Goal: Information Seeking & Learning: Learn about a topic

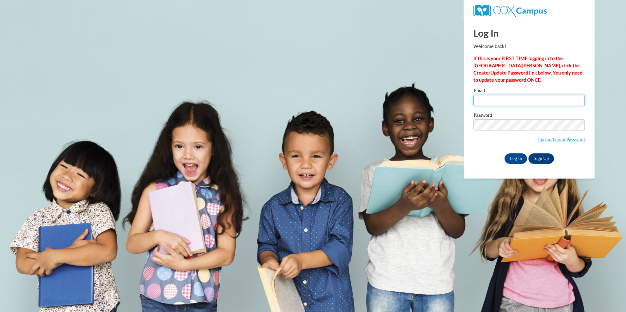
click at [476, 102] on input "Email" at bounding box center [528, 100] width 111 height 11
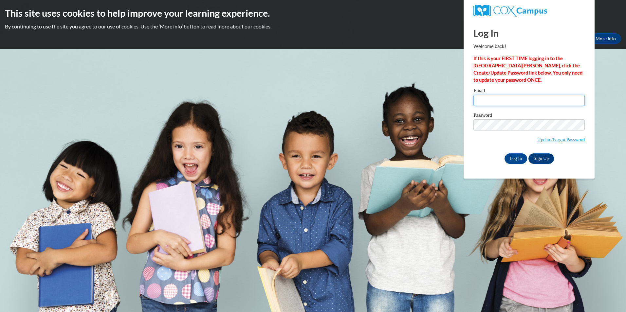
type input "shawnhampton3@gmail.com"
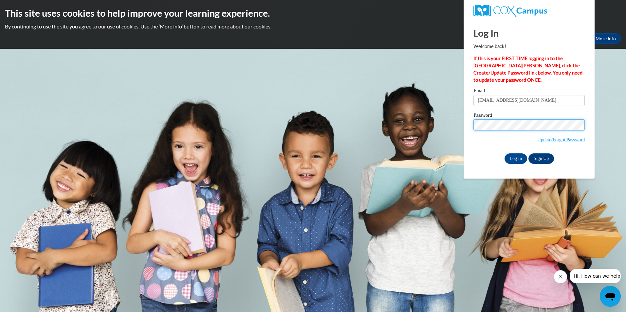
click at [505, 154] on input "Log In" at bounding box center [516, 159] width 23 height 10
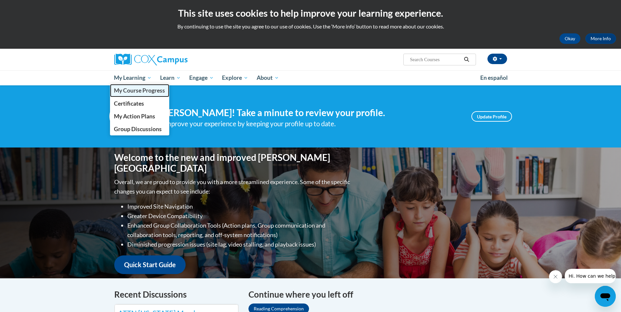
click at [145, 88] on span "My Course Progress" at bounding box center [139, 90] width 51 height 7
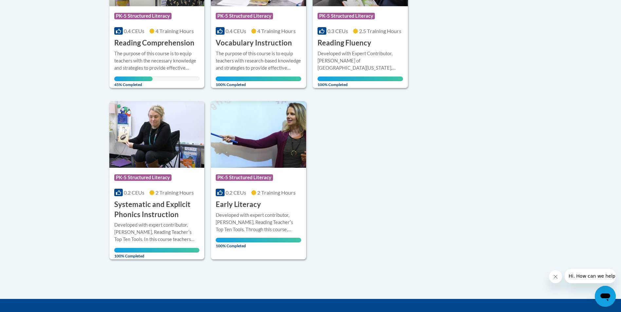
scroll to position [262, 0]
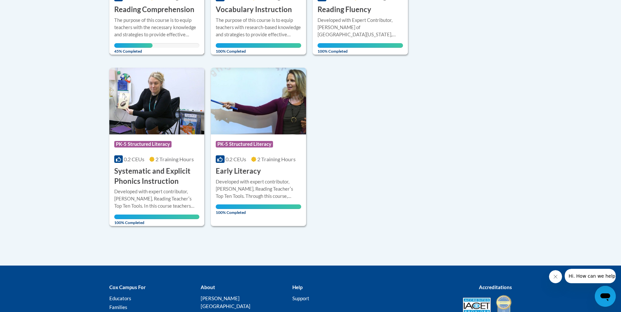
click at [157, 29] on div "The purpose of this course is to equip teachers with the necessary knowledge an…" at bounding box center [156, 28] width 85 height 22
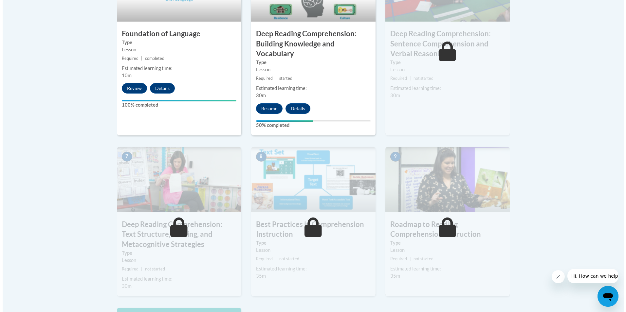
scroll to position [426, 0]
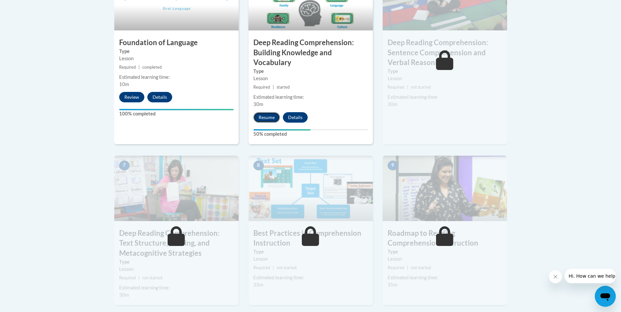
click at [260, 117] on button "Resume" at bounding box center [266, 117] width 27 height 10
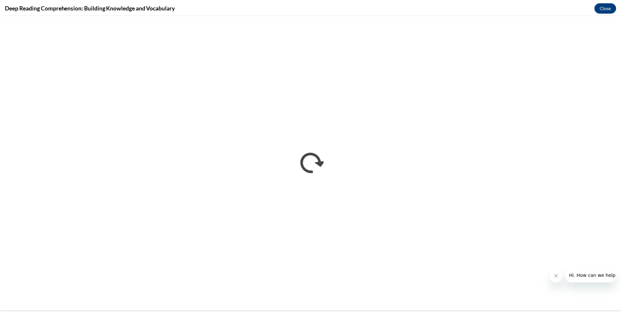
scroll to position [0, 0]
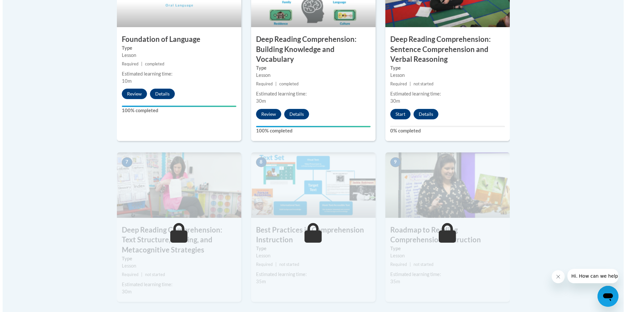
scroll to position [491, 0]
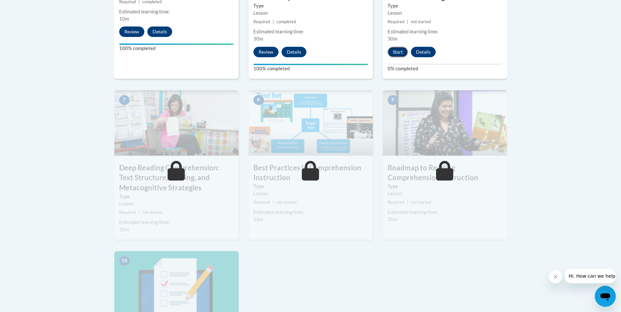
click at [395, 50] on button "Start" at bounding box center [398, 52] width 20 height 10
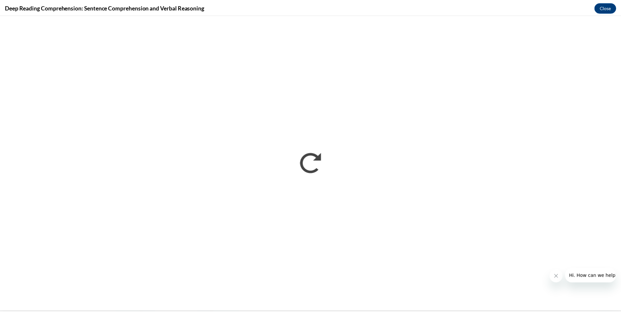
scroll to position [0, 0]
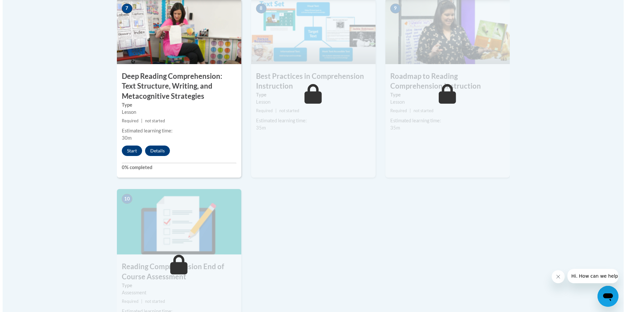
scroll to position [589, 0]
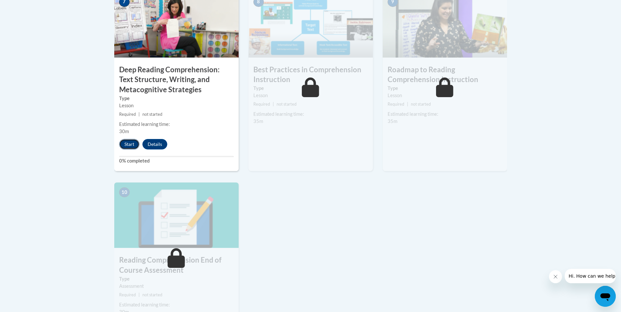
click at [130, 146] on button "Start" at bounding box center [129, 144] width 20 height 10
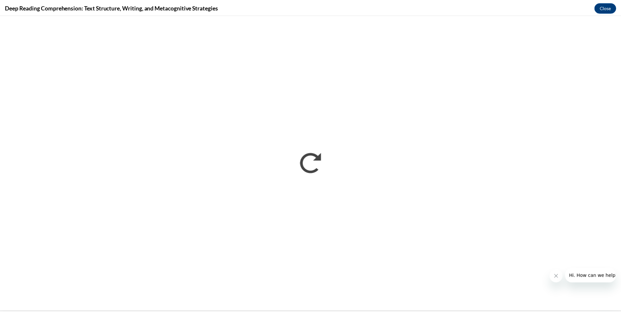
scroll to position [0, 0]
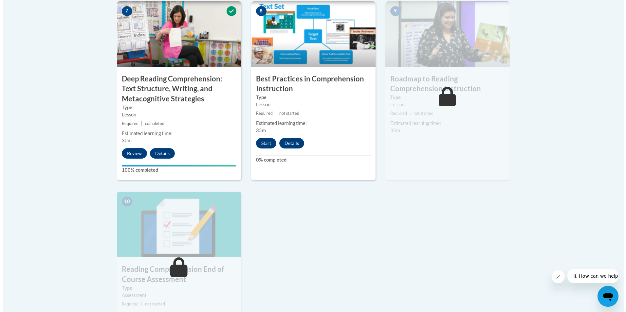
scroll to position [589, 0]
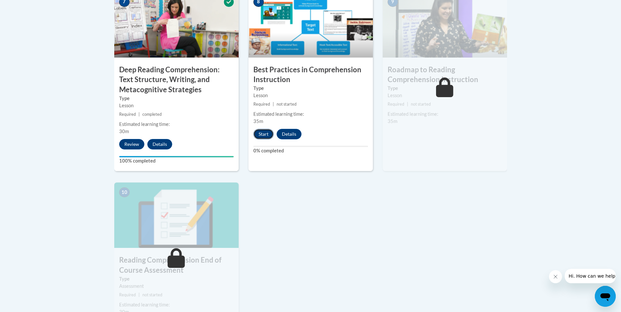
click at [264, 132] on button "Start" at bounding box center [263, 134] width 20 height 10
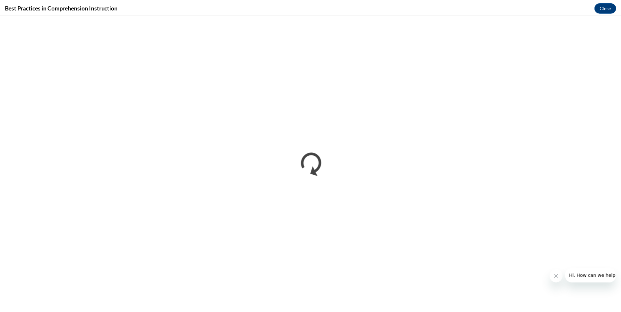
scroll to position [0, 0]
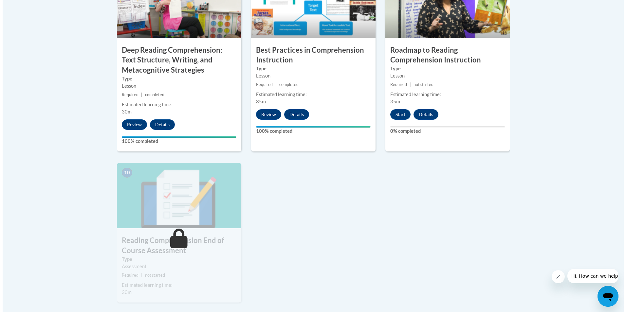
scroll to position [612, 0]
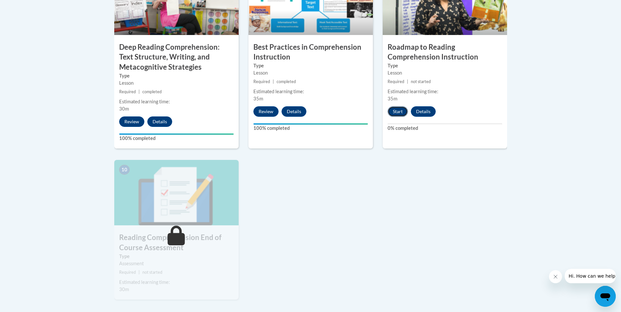
click at [395, 114] on button "Start" at bounding box center [398, 111] width 20 height 10
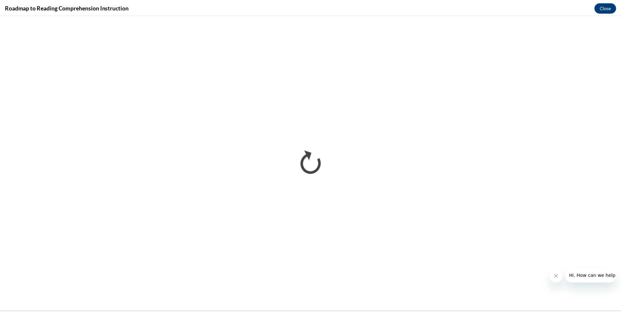
scroll to position [0, 0]
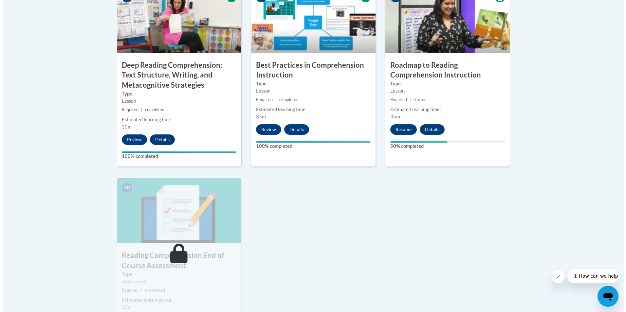
scroll to position [589, 0]
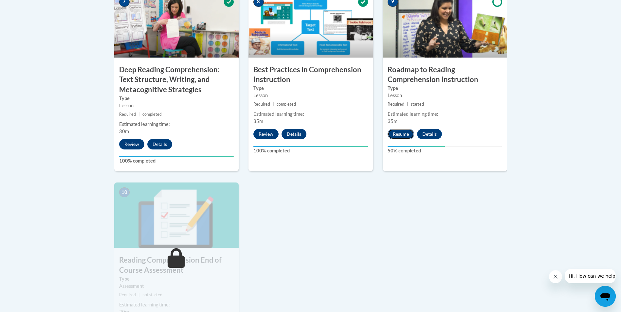
click at [401, 136] on button "Resume" at bounding box center [401, 134] width 27 height 10
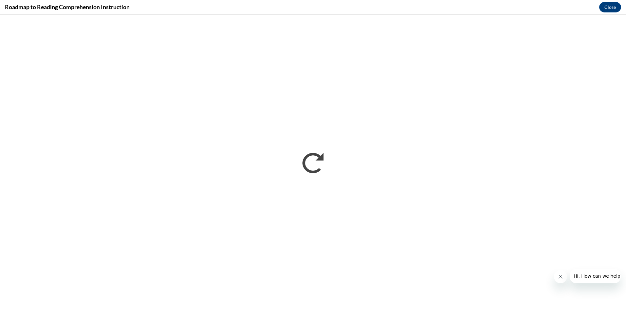
scroll to position [0, 0]
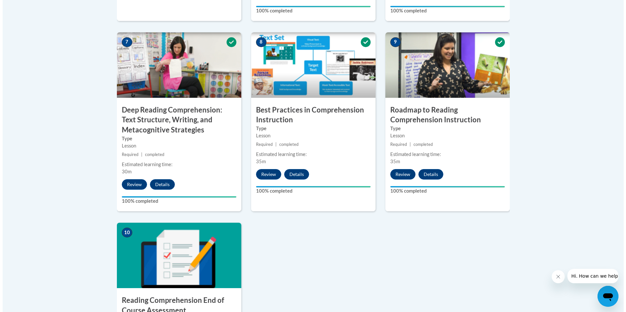
scroll to position [720, 0]
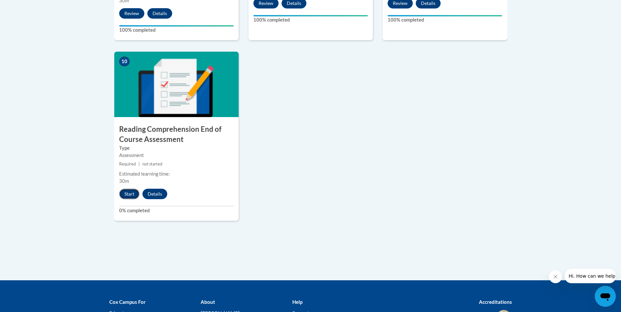
click at [126, 197] on button "Start" at bounding box center [129, 194] width 20 height 10
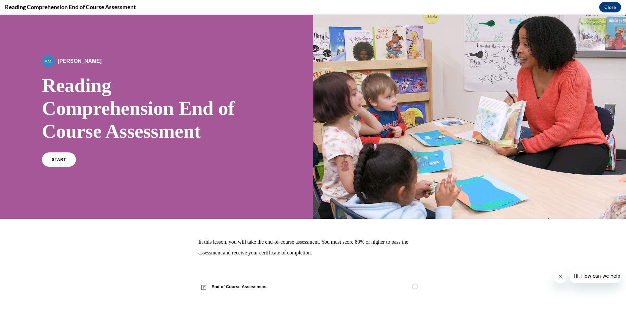
scroll to position [8, 0]
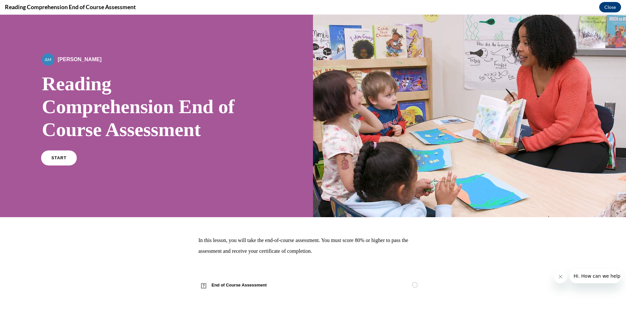
click at [58, 163] on link "START" at bounding box center [59, 158] width 36 height 15
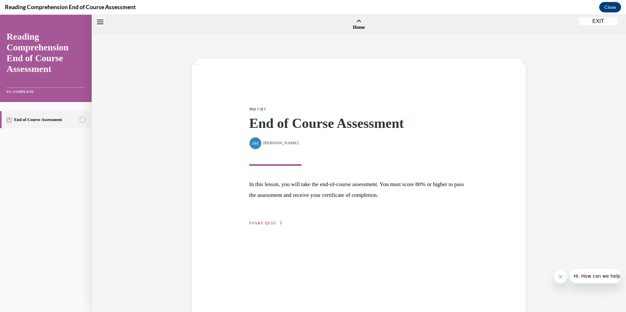
scroll to position [20, 0]
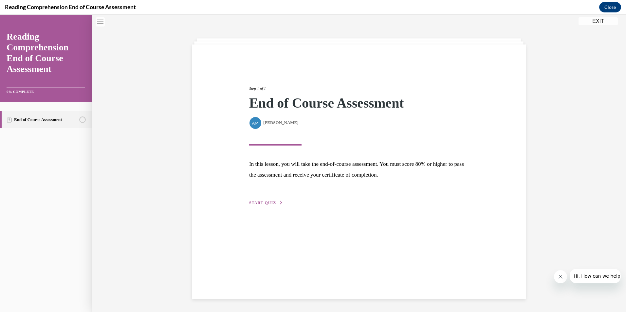
click at [254, 201] on span "START QUIZ" at bounding box center [262, 203] width 27 height 5
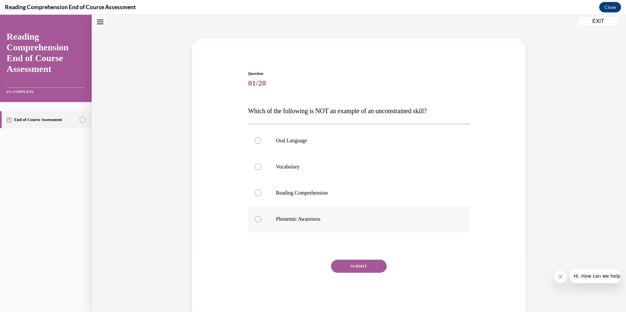
click at [255, 221] on div at bounding box center [258, 219] width 7 height 7
click at [255, 221] on input "Phonemic Awareness" at bounding box center [258, 219] width 7 height 7
radio input "true"
click at [356, 267] on button "SUBMIT" at bounding box center [359, 266] width 56 height 13
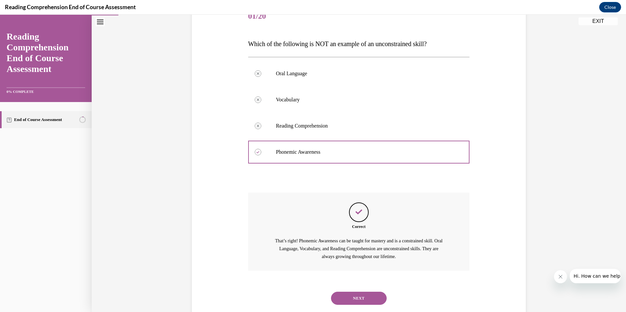
scroll to position [103, 0]
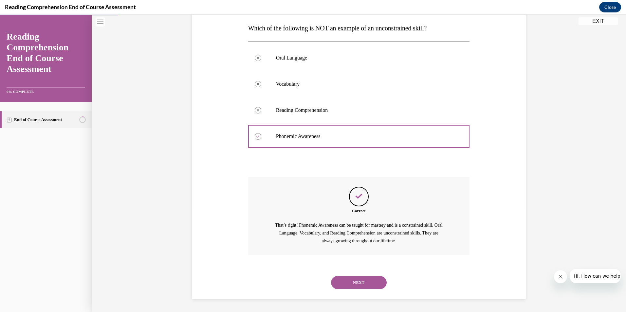
click at [354, 284] on button "NEXT" at bounding box center [359, 282] width 56 height 13
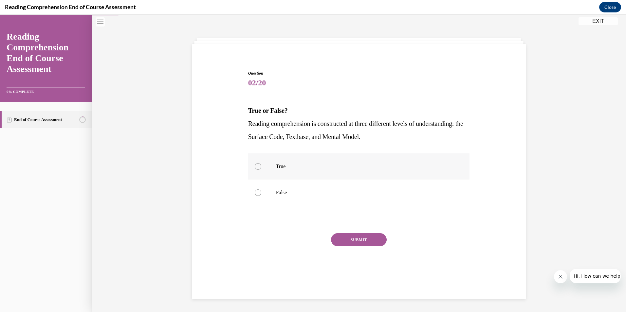
click at [257, 165] on div at bounding box center [258, 166] width 7 height 7
click at [257, 165] on input "True" at bounding box center [258, 166] width 7 height 7
radio input "true"
click at [355, 242] on button "SUBMIT" at bounding box center [359, 239] width 56 height 13
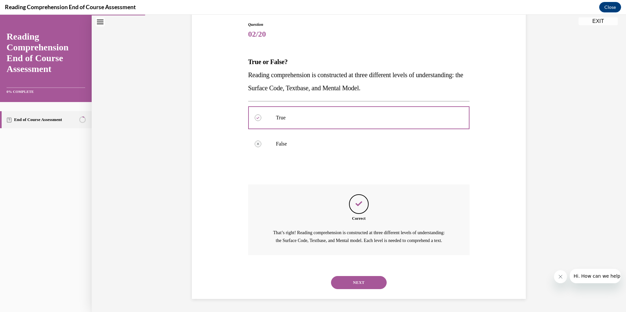
scroll to position [77, 0]
click at [357, 285] on button "NEXT" at bounding box center [359, 282] width 56 height 13
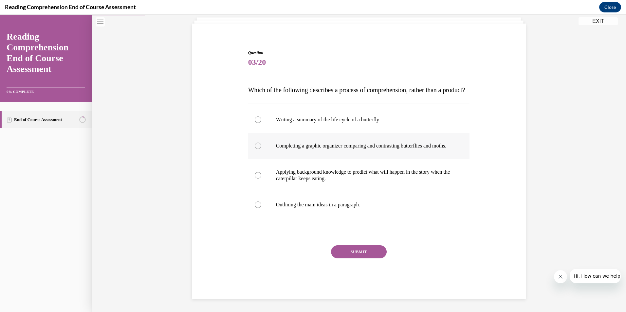
click at [250, 142] on label "Completing a graphic organizer comparing and contrasting butterflies and moths." at bounding box center [359, 146] width 222 height 26
click at [255, 143] on input "Completing a graphic organizer comparing and contrasting butterflies and moths." at bounding box center [258, 146] width 7 height 7
radio input "true"
click at [367, 252] on button "SUBMIT" at bounding box center [359, 252] width 56 height 13
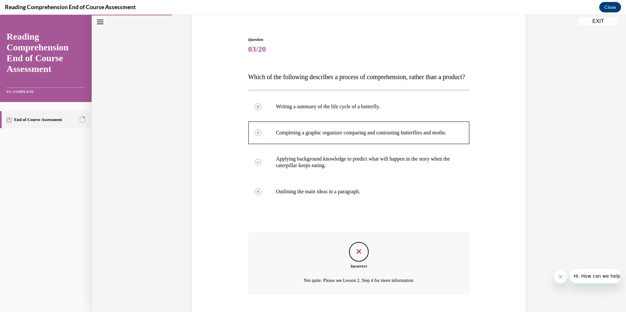
scroll to position [114, 0]
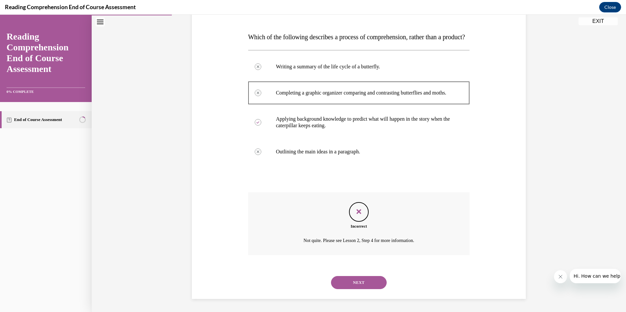
click at [357, 287] on button "NEXT" at bounding box center [359, 282] width 56 height 13
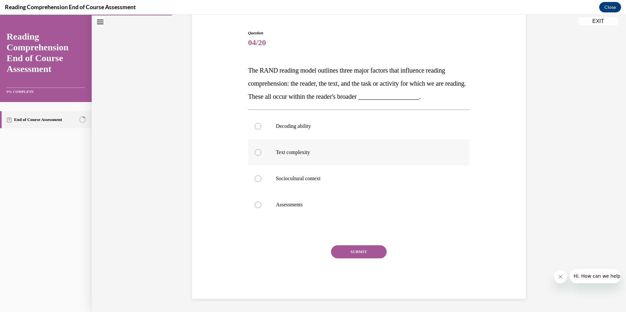
click at [255, 151] on div at bounding box center [258, 152] width 7 height 7
click at [255, 151] on input "Text complexity" at bounding box center [258, 152] width 7 height 7
radio input "true"
click at [351, 256] on button "SUBMIT" at bounding box center [359, 252] width 56 height 13
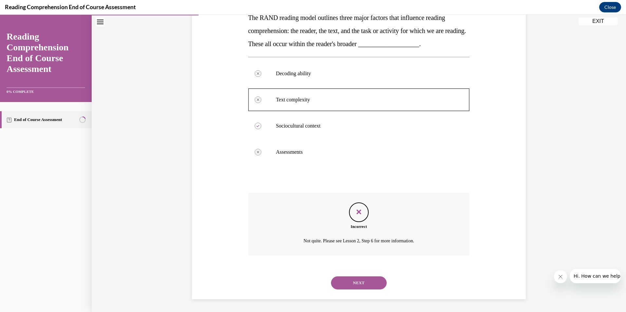
scroll to position [114, 0]
click at [351, 280] on button "NEXT" at bounding box center [359, 282] width 56 height 13
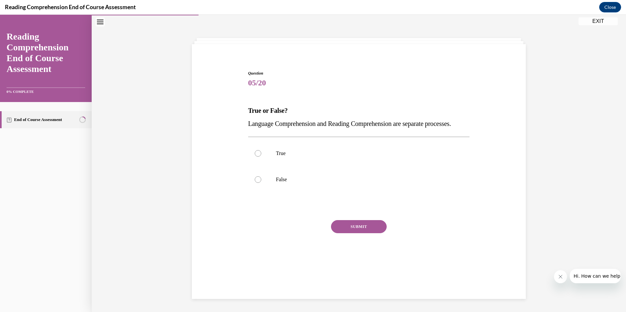
scroll to position [21, 0]
click at [256, 157] on div at bounding box center [258, 153] width 7 height 7
click at [256, 157] on input "True" at bounding box center [258, 153] width 7 height 7
radio input "true"
click at [343, 233] on button "SUBMIT" at bounding box center [359, 226] width 56 height 13
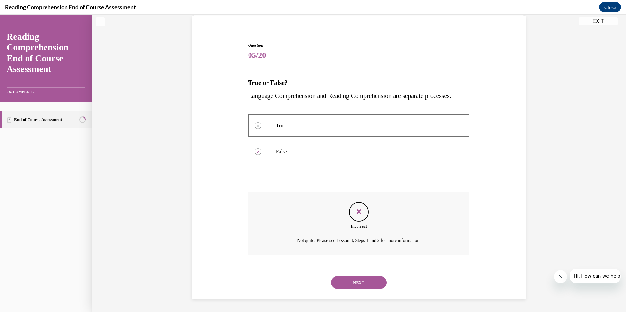
scroll to position [62, 0]
click at [360, 285] on button "NEXT" at bounding box center [359, 282] width 56 height 13
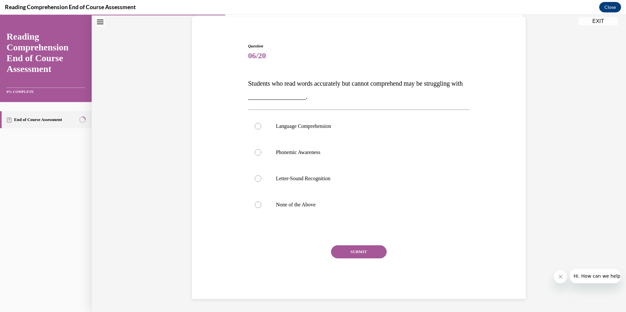
scroll to position [21, 0]
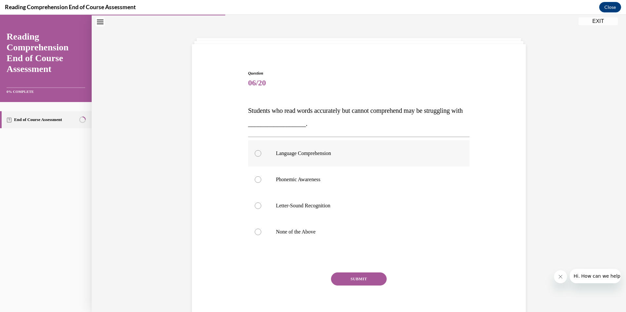
click at [252, 156] on label "Language Comprehension" at bounding box center [359, 153] width 222 height 26
click at [255, 156] on input "Language Comprehension" at bounding box center [258, 153] width 7 height 7
radio input "true"
click at [356, 284] on button "SUBMIT" at bounding box center [359, 279] width 56 height 13
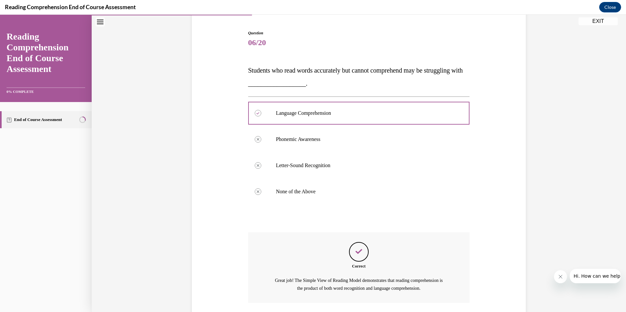
scroll to position [109, 0]
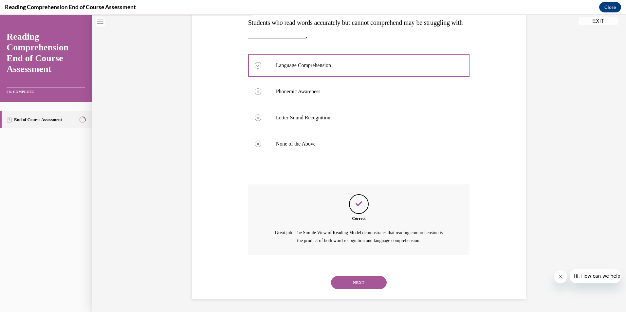
click at [360, 288] on button "NEXT" at bounding box center [359, 282] width 56 height 13
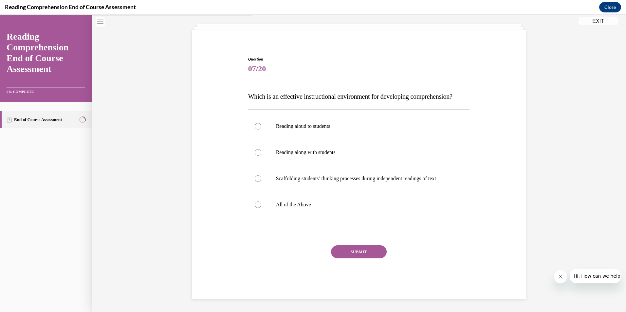
scroll to position [48, 0]
click at [255, 208] on div at bounding box center [258, 205] width 7 height 7
click at [255, 208] on input "All of the Above" at bounding box center [258, 205] width 7 height 7
radio input "true"
click at [340, 251] on button "SUBMIT" at bounding box center [359, 252] width 56 height 13
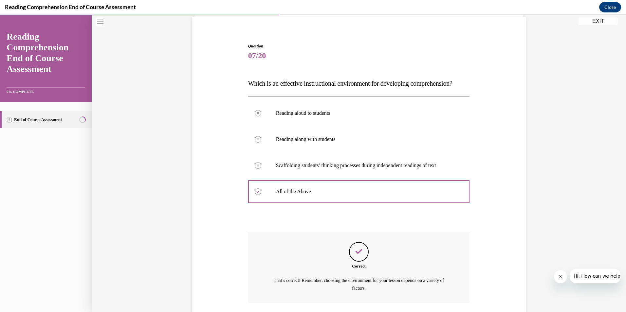
scroll to position [109, 0]
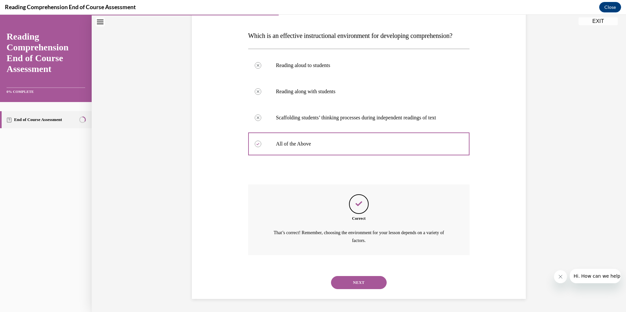
click at [363, 281] on button "NEXT" at bounding box center [359, 282] width 56 height 13
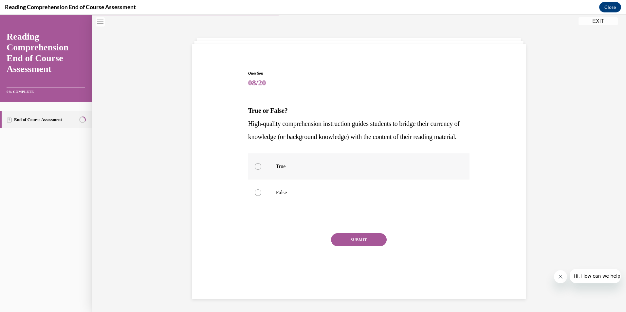
click at [254, 173] on label "True" at bounding box center [359, 167] width 222 height 26
click at [255, 170] on input "True" at bounding box center [258, 166] width 7 height 7
radio input "true"
click at [255, 170] on div at bounding box center [258, 166] width 7 height 7
click at [255, 170] on input "True" at bounding box center [258, 166] width 7 height 7
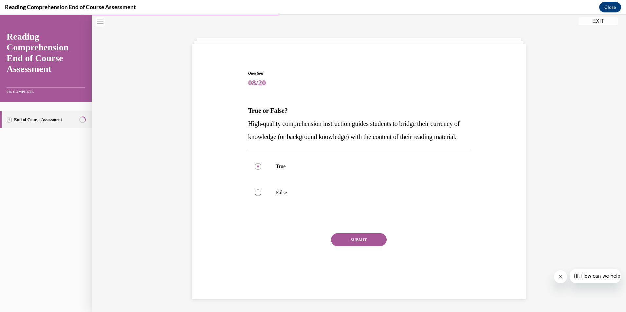
click at [352, 247] on button "SUBMIT" at bounding box center [359, 239] width 56 height 13
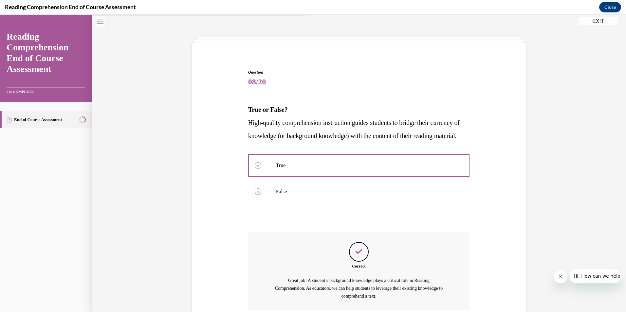
scroll to position [90, 0]
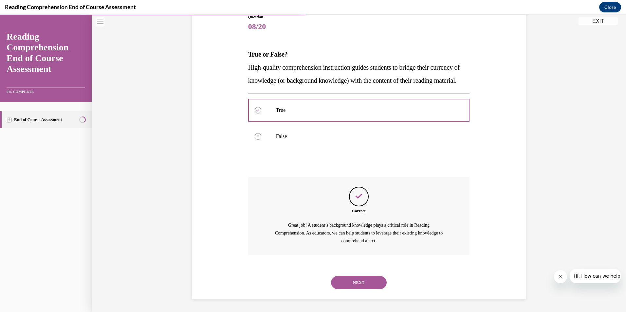
click at [356, 284] on button "NEXT" at bounding box center [359, 282] width 56 height 13
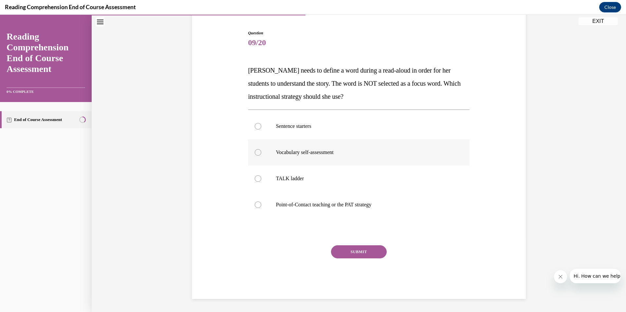
click at [255, 155] on div at bounding box center [258, 152] width 7 height 7
click at [255, 155] on input "Vocabulary self-assessment" at bounding box center [258, 152] width 7 height 7
radio input "true"
click at [336, 250] on button "SUBMIT" at bounding box center [359, 252] width 56 height 13
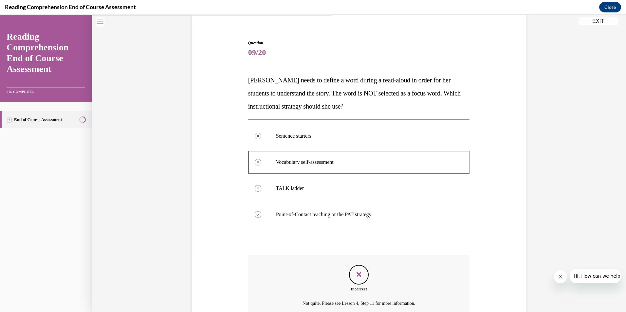
scroll to position [48, 0]
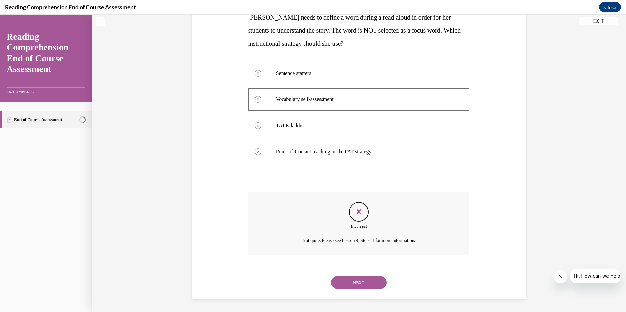
click at [362, 284] on button "NEXT" at bounding box center [359, 282] width 56 height 13
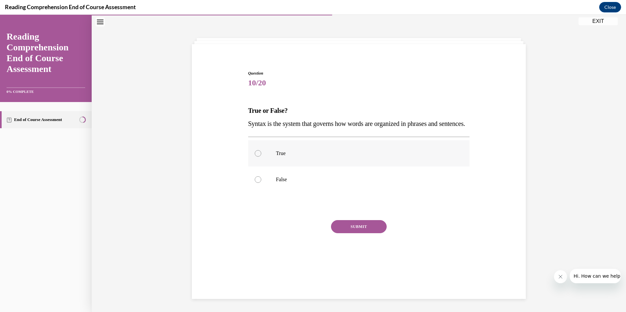
click at [259, 167] on label "True" at bounding box center [359, 153] width 222 height 26
click at [259, 157] on input "True" at bounding box center [258, 153] width 7 height 7
radio input "true"
click at [339, 233] on button "SUBMIT" at bounding box center [359, 226] width 56 height 13
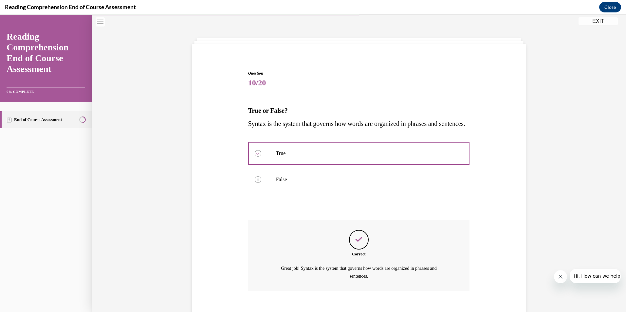
scroll to position [69, 0]
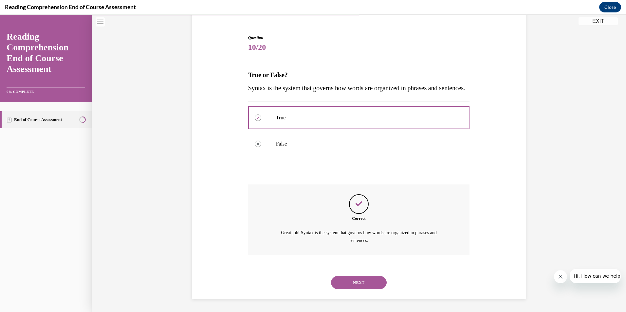
click at [364, 287] on button "NEXT" at bounding box center [359, 282] width 56 height 13
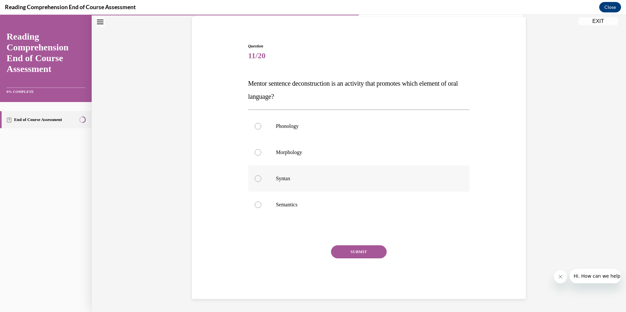
click at [255, 177] on div at bounding box center [258, 178] width 7 height 7
click at [255, 177] on input "Syntax" at bounding box center [258, 178] width 7 height 7
radio input "true"
click at [339, 250] on button "SUBMIT" at bounding box center [359, 252] width 56 height 13
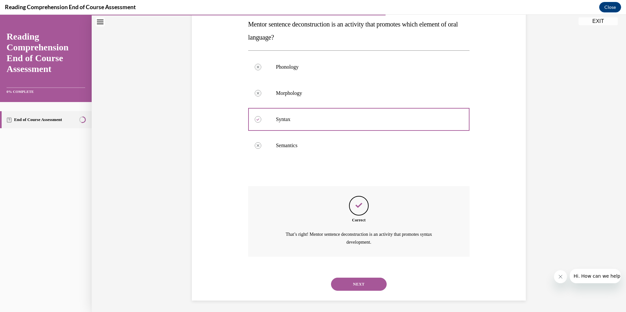
scroll to position [109, 0]
click at [358, 281] on button "NEXT" at bounding box center [359, 282] width 56 height 13
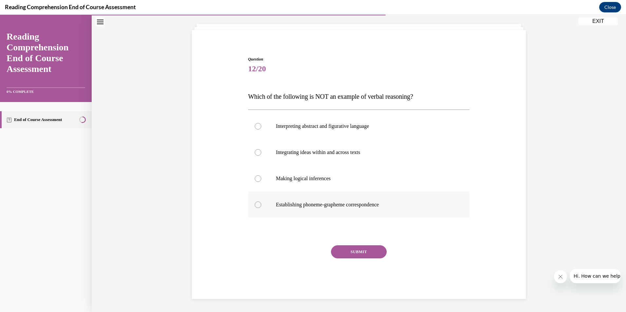
click at [258, 207] on label "Establishing phoneme-grapheme correspondence" at bounding box center [359, 205] width 222 height 26
click at [258, 207] on input "Establishing phoneme-grapheme correspondence" at bounding box center [258, 205] width 7 height 7
radio input "true"
click at [352, 256] on button "SUBMIT" at bounding box center [359, 252] width 56 height 13
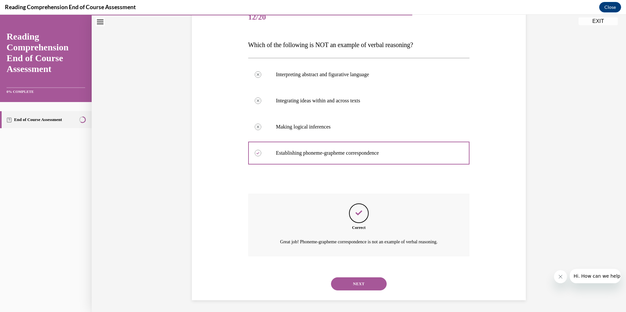
scroll to position [88, 0]
click at [358, 285] on button "NEXT" at bounding box center [359, 282] width 56 height 13
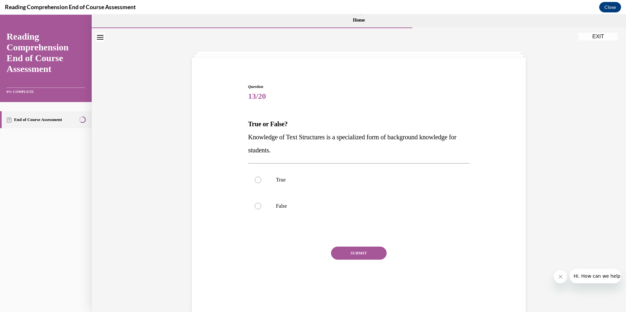
scroll to position [0, 0]
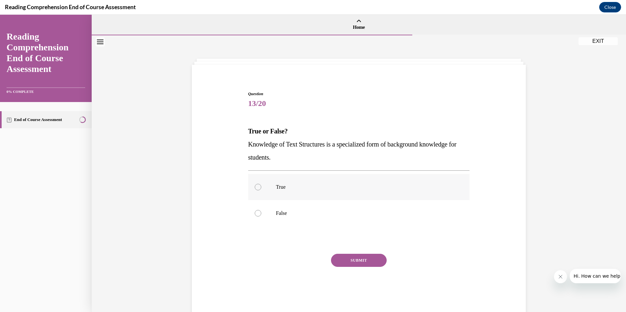
click at [257, 188] on div at bounding box center [258, 187] width 7 height 7
click at [257, 188] on input "True" at bounding box center [258, 187] width 7 height 7
radio input "true"
click at [354, 261] on button "SUBMIT" at bounding box center [359, 260] width 56 height 13
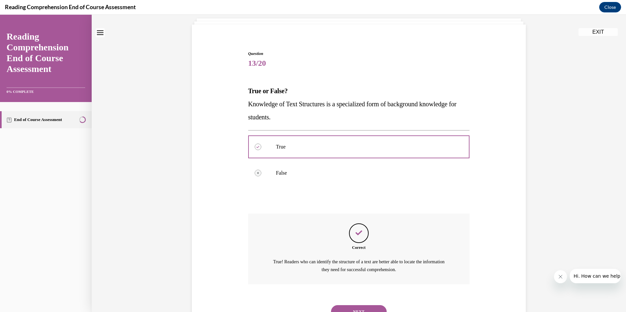
scroll to position [69, 0]
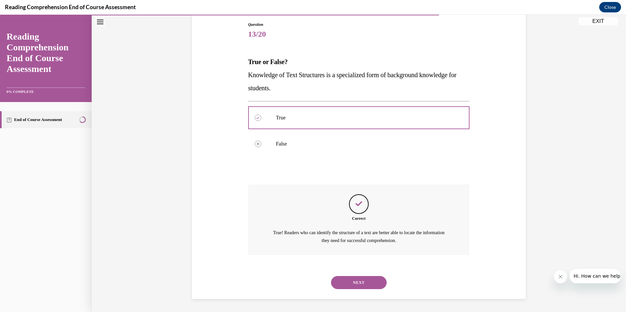
click at [359, 283] on button "NEXT" at bounding box center [359, 282] width 56 height 13
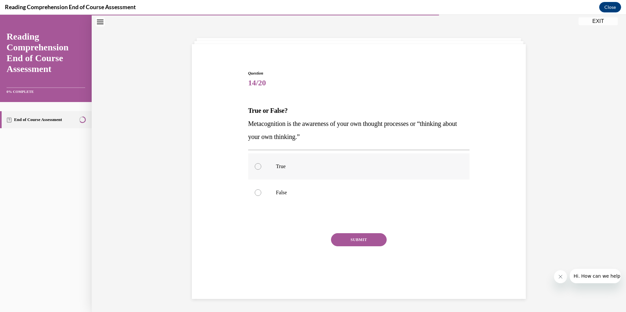
click at [255, 167] on div at bounding box center [258, 166] width 7 height 7
click at [255, 167] on input "True" at bounding box center [258, 166] width 7 height 7
radio input "true"
click at [350, 238] on button "SUBMIT" at bounding box center [359, 239] width 56 height 13
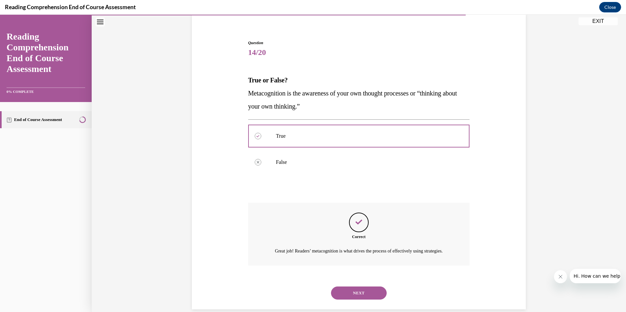
scroll to position [69, 0]
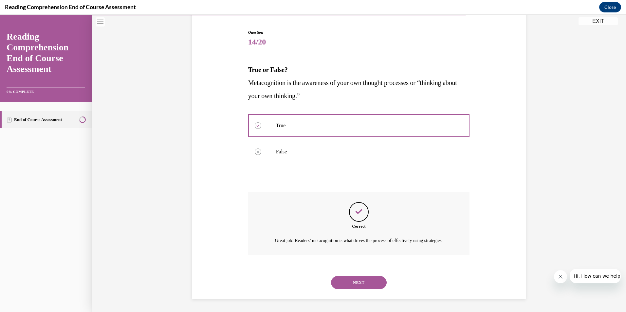
click at [352, 283] on button "NEXT" at bounding box center [359, 282] width 56 height 13
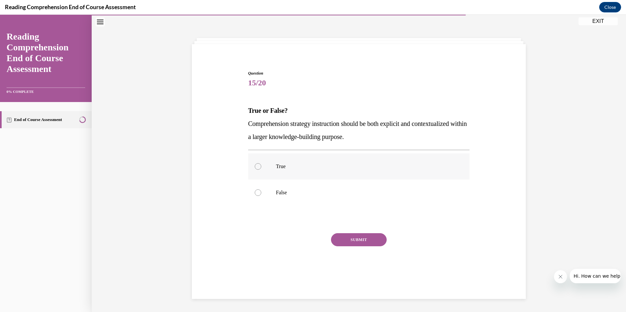
click at [255, 167] on div at bounding box center [258, 166] width 7 height 7
click at [255, 167] on input "True" at bounding box center [258, 166] width 7 height 7
radio input "true"
click at [361, 243] on button "SUBMIT" at bounding box center [359, 239] width 56 height 13
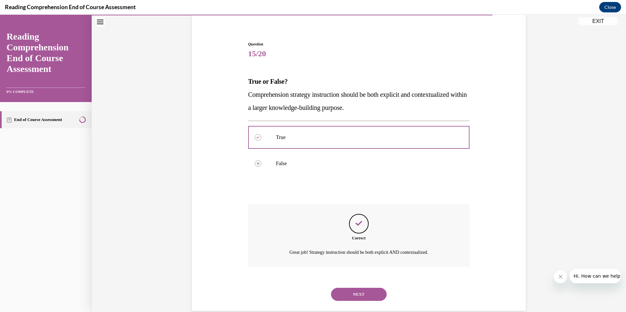
scroll to position [62, 0]
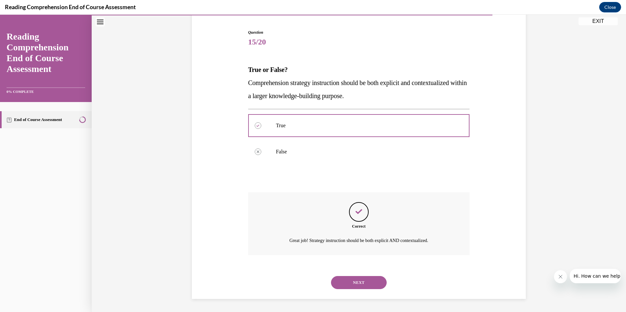
click at [355, 284] on button "NEXT" at bounding box center [359, 282] width 56 height 13
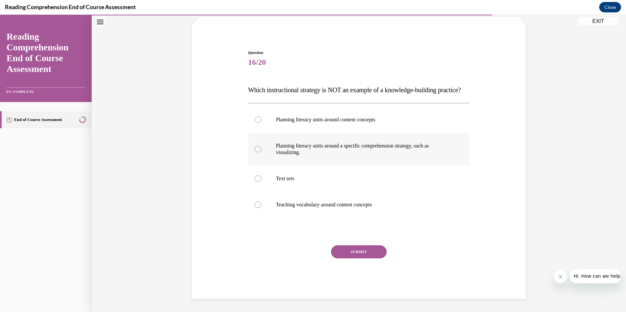
scroll to position [27, 0]
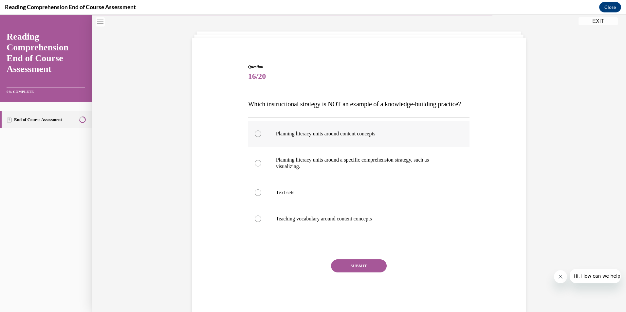
click at [256, 137] on div at bounding box center [258, 134] width 7 height 7
click at [256, 137] on input "Planning literacy units around content concepts" at bounding box center [258, 134] width 7 height 7
radio input "true"
click at [350, 273] on button "SUBMIT" at bounding box center [359, 266] width 56 height 13
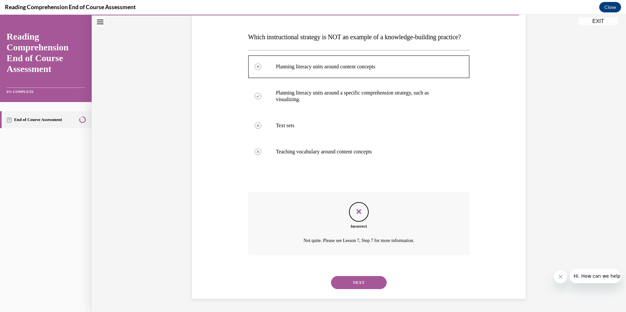
scroll to position [107, 0]
click at [361, 283] on button "NEXT" at bounding box center [359, 282] width 56 height 13
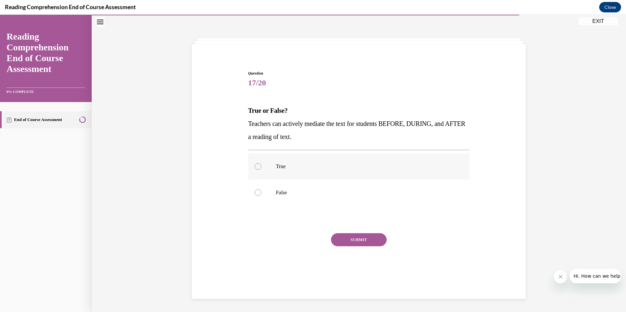
click at [256, 167] on div at bounding box center [258, 166] width 7 height 7
click at [256, 167] on input "True" at bounding box center [258, 166] width 7 height 7
radio input "true"
click at [351, 237] on button "SUBMIT" at bounding box center [359, 239] width 56 height 13
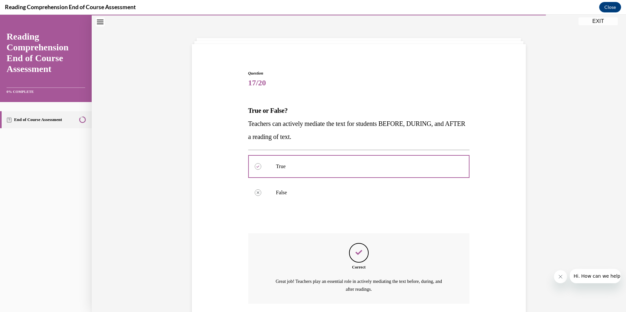
scroll to position [69, 0]
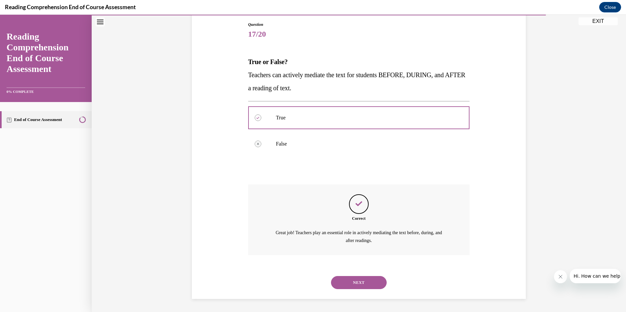
click at [336, 284] on button "NEXT" at bounding box center [359, 282] width 56 height 13
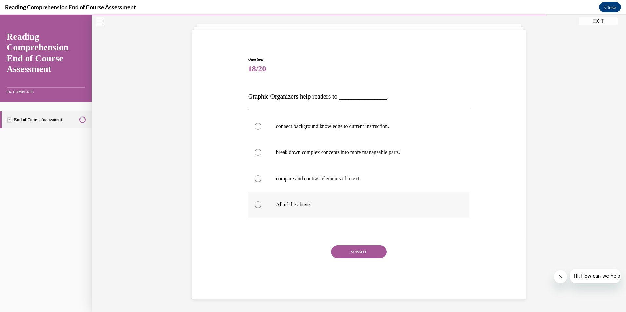
click at [255, 205] on div at bounding box center [258, 205] width 7 height 7
click at [255, 205] on input "All of the above" at bounding box center [258, 205] width 7 height 7
radio input "true"
click at [354, 251] on button "SUBMIT" at bounding box center [359, 252] width 56 height 13
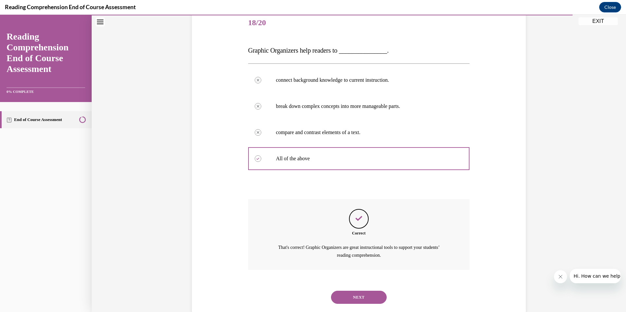
scroll to position [96, 0]
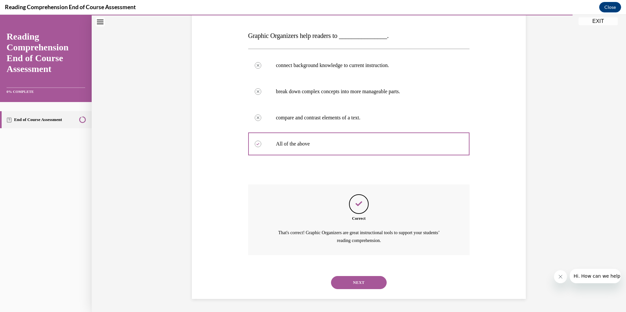
click at [365, 284] on button "NEXT" at bounding box center [359, 282] width 56 height 13
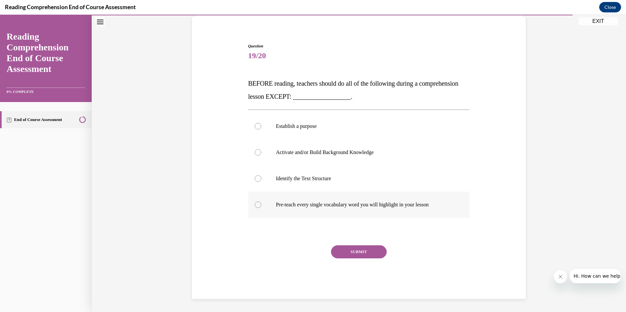
click at [255, 204] on div at bounding box center [258, 205] width 7 height 7
click at [255, 204] on input "Pre-teach every single vocabulary word you will highlight in your lesson" at bounding box center [258, 205] width 7 height 7
radio input "true"
click at [377, 254] on button "SUBMIT" at bounding box center [359, 252] width 56 height 13
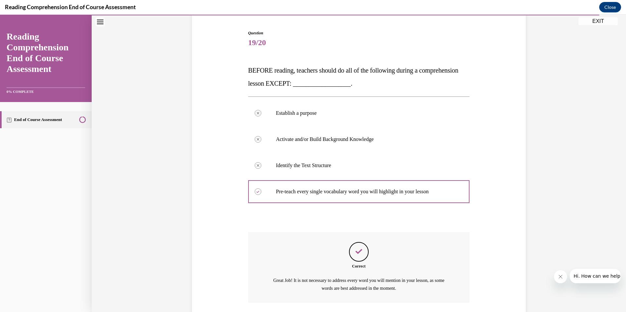
scroll to position [76, 0]
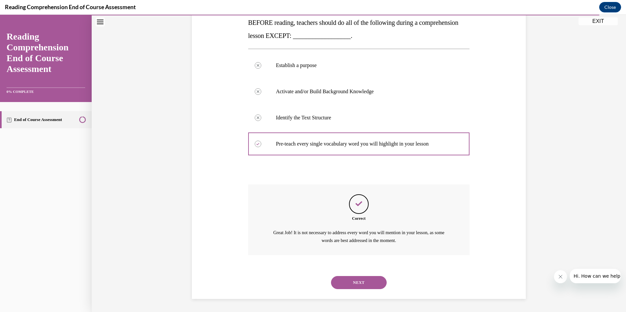
click at [370, 284] on button "NEXT" at bounding box center [359, 282] width 56 height 13
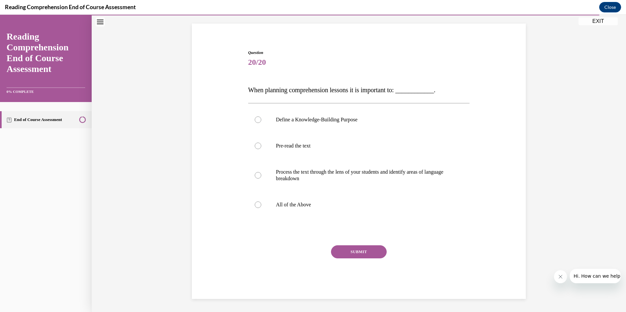
scroll to position [41, 0]
click at [257, 205] on div at bounding box center [258, 205] width 7 height 7
click at [257, 205] on input "All of the Above" at bounding box center [258, 205] width 7 height 7
radio input "true"
click at [361, 251] on button "SUBMIT" at bounding box center [359, 252] width 56 height 13
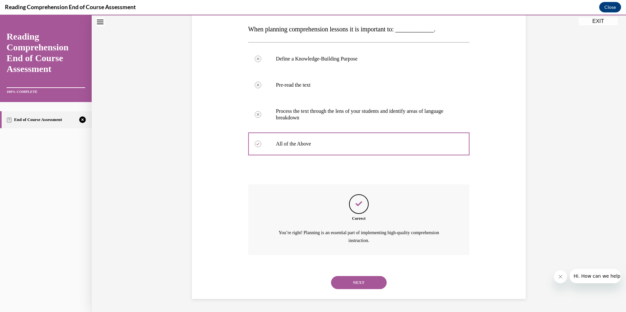
scroll to position [69, 0]
click at [359, 286] on button "NEXT" at bounding box center [359, 282] width 56 height 13
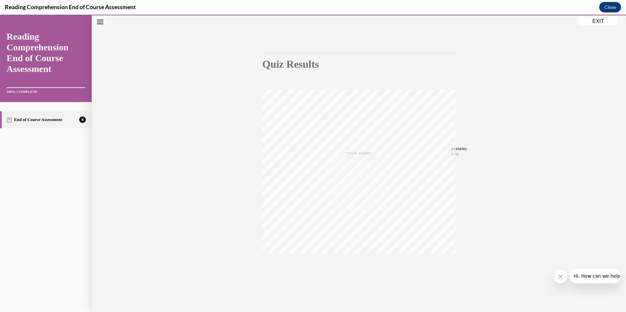
scroll to position [38, 0]
click at [352, 265] on div "TAKE AGAIN" at bounding box center [358, 268] width 23 height 15
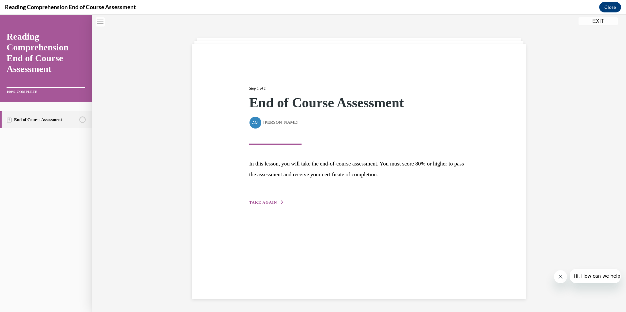
scroll to position [21, 0]
click at [266, 201] on span "TAKE AGAIN" at bounding box center [263, 202] width 28 height 5
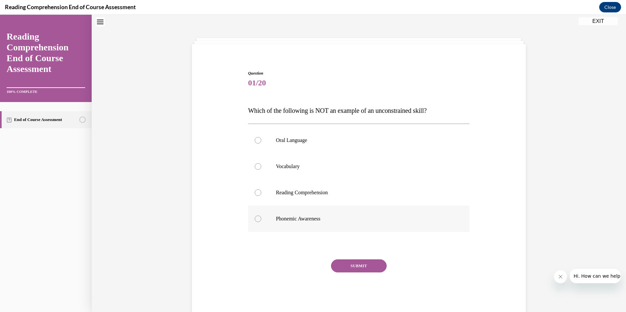
click at [255, 221] on div at bounding box center [258, 219] width 7 height 7
click at [255, 221] on input "Phonemic Awareness" at bounding box center [258, 219] width 7 height 7
radio input "true"
click at [361, 269] on button "SUBMIT" at bounding box center [359, 266] width 56 height 13
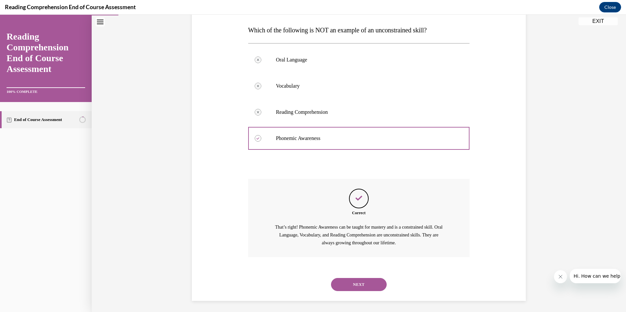
scroll to position [103, 0]
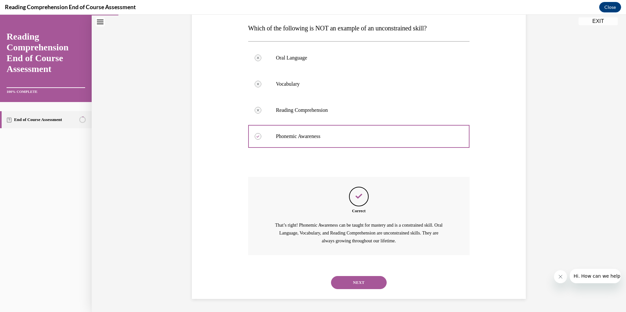
click at [351, 284] on button "NEXT" at bounding box center [359, 282] width 56 height 13
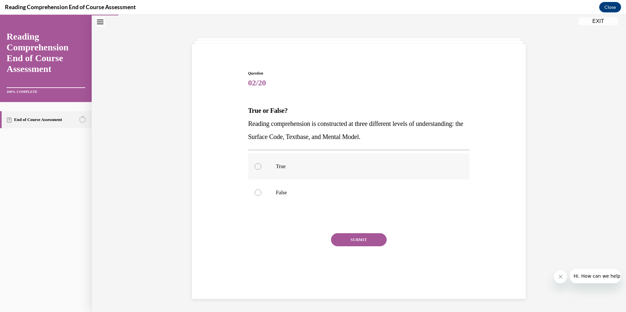
click at [257, 168] on div at bounding box center [258, 166] width 7 height 7
click at [257, 168] on input "True" at bounding box center [258, 166] width 7 height 7
radio input "true"
click at [359, 243] on button "SUBMIT" at bounding box center [359, 239] width 56 height 13
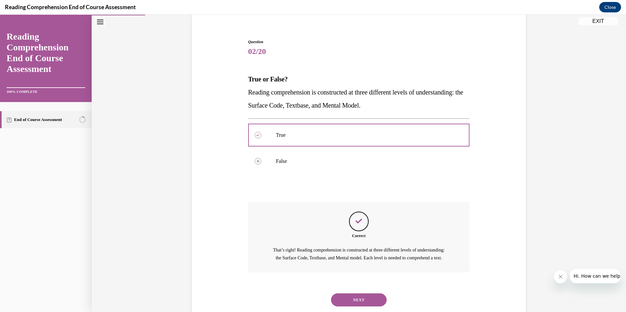
scroll to position [77, 0]
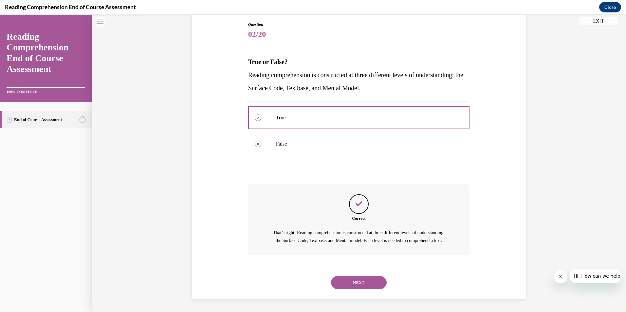
click at [368, 287] on button "NEXT" at bounding box center [359, 282] width 56 height 13
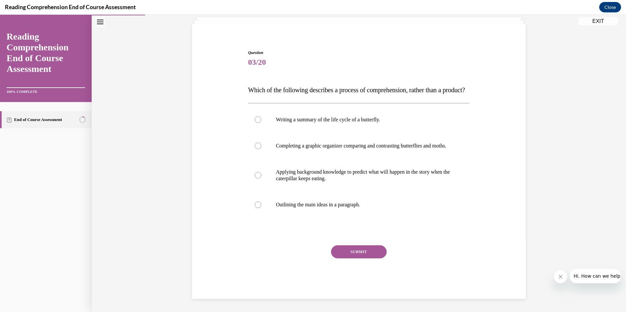
scroll to position [61, 0]
click at [255, 144] on div at bounding box center [258, 146] width 7 height 7
click at [255, 144] on input "Completing a graphic organizer comparing and contrasting butterflies and moths." at bounding box center [258, 146] width 7 height 7
radio input "true"
click at [363, 251] on button "SUBMIT" at bounding box center [359, 252] width 56 height 13
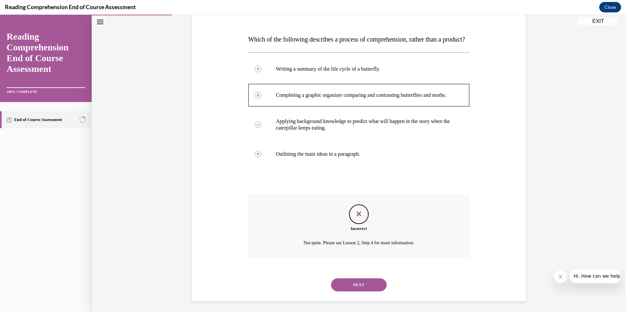
scroll to position [114, 0]
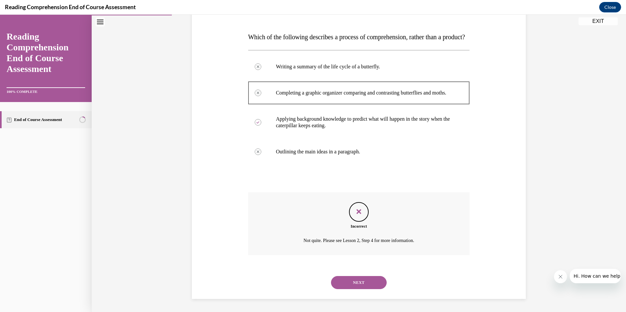
click at [361, 281] on button "NEXT" at bounding box center [359, 282] width 56 height 13
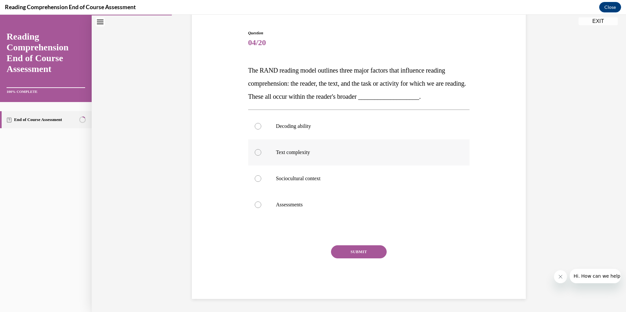
click at [254, 156] on label "Text complexity" at bounding box center [359, 152] width 222 height 26
click at [255, 156] on input "Text complexity" at bounding box center [258, 152] width 7 height 7
radio input "true"
click at [347, 249] on button "SUBMIT" at bounding box center [359, 252] width 56 height 13
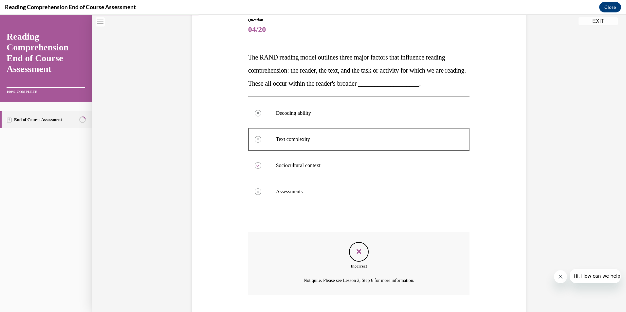
scroll to position [0, 0]
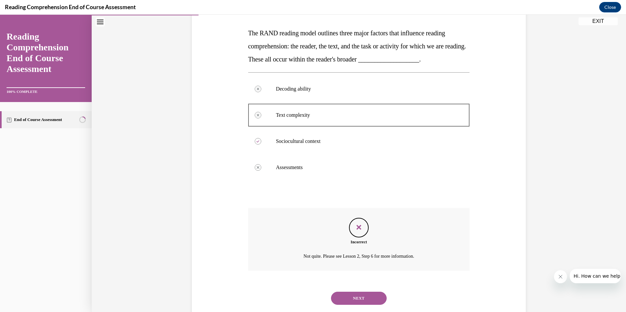
click at [360, 294] on button "NEXT" at bounding box center [359, 298] width 56 height 13
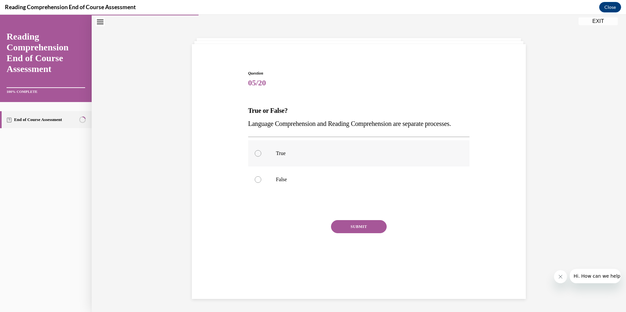
click at [255, 157] on div at bounding box center [258, 153] width 7 height 7
click at [255, 157] on input "True" at bounding box center [258, 153] width 7 height 7
radio input "true"
click at [256, 183] on div at bounding box center [258, 179] width 7 height 7
click at [256, 183] on input "False" at bounding box center [258, 179] width 7 height 7
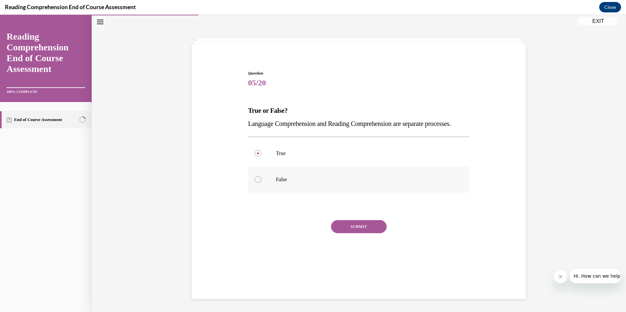
radio input "true"
click at [342, 233] on button "SUBMIT" at bounding box center [359, 226] width 56 height 13
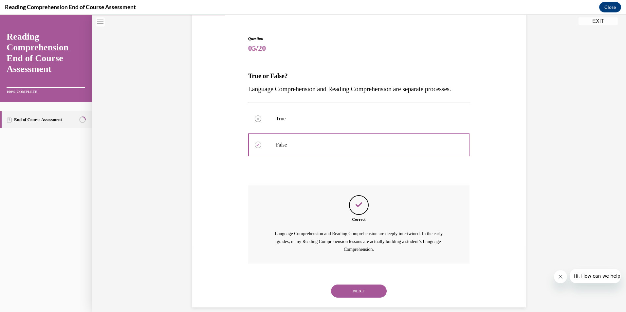
scroll to position [44, 0]
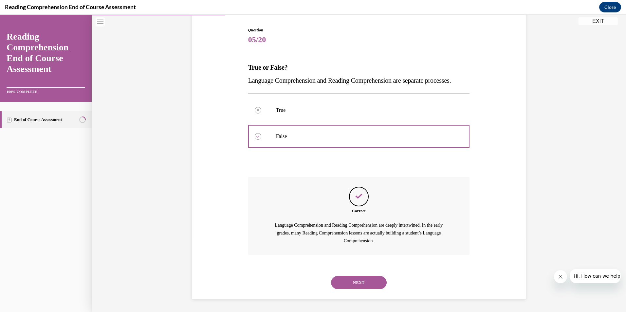
click at [359, 285] on button "NEXT" at bounding box center [359, 282] width 56 height 13
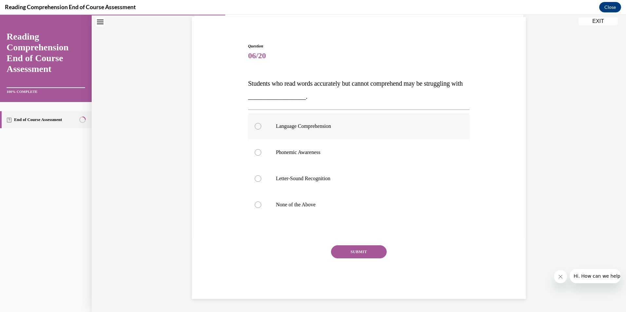
click at [258, 126] on div at bounding box center [258, 126] width 7 height 7
click at [258, 126] on input "Language Comprehension" at bounding box center [258, 126] width 7 height 7
radio input "true"
click at [366, 252] on button "SUBMIT" at bounding box center [359, 252] width 56 height 13
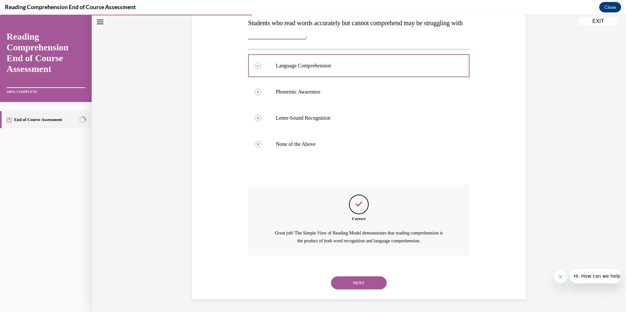
scroll to position [109, 0]
click at [361, 281] on button "NEXT" at bounding box center [359, 282] width 56 height 13
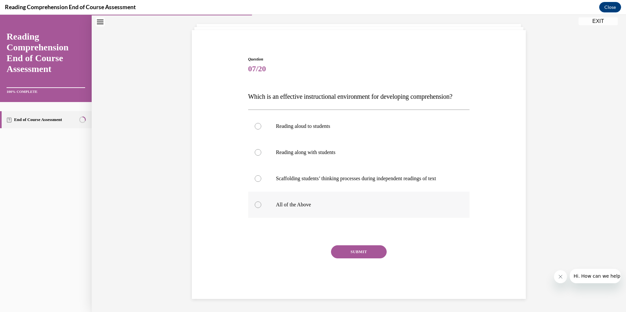
click at [255, 204] on div at bounding box center [258, 205] width 7 height 7
click at [255, 204] on input "All of the Above" at bounding box center [258, 205] width 7 height 7
radio input "true"
click at [349, 250] on button "SUBMIT" at bounding box center [359, 252] width 56 height 13
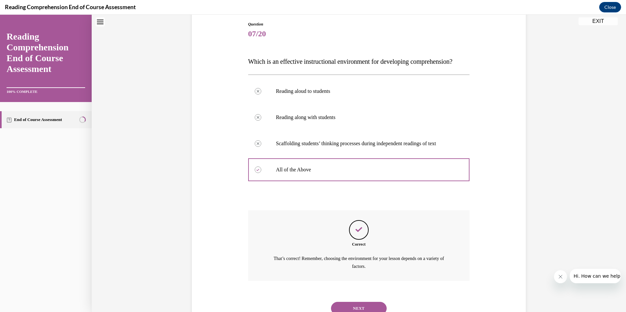
scroll to position [10, 0]
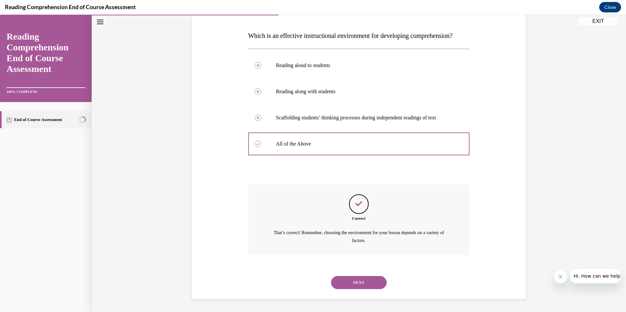
click at [371, 285] on button "NEXT" at bounding box center [359, 282] width 56 height 13
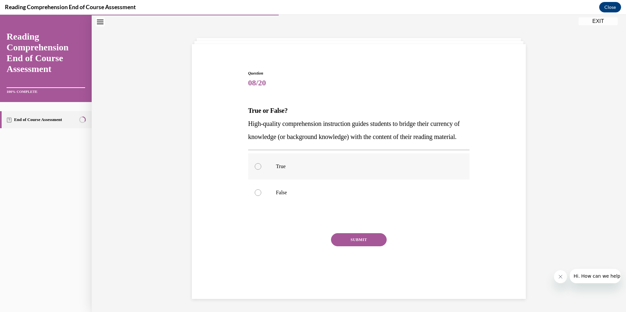
click at [255, 170] on div at bounding box center [258, 166] width 7 height 7
click at [255, 170] on input "True" at bounding box center [258, 166] width 7 height 7
radio input "true"
click at [350, 247] on button "SUBMIT" at bounding box center [359, 239] width 56 height 13
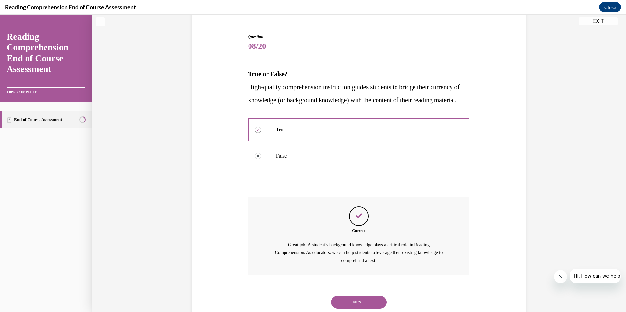
scroll to position [25, 0]
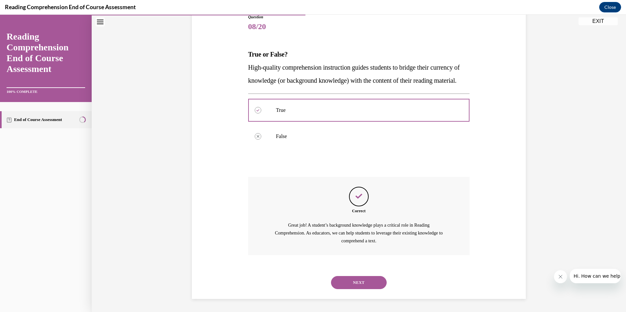
click at [362, 283] on button "NEXT" at bounding box center [359, 282] width 56 height 13
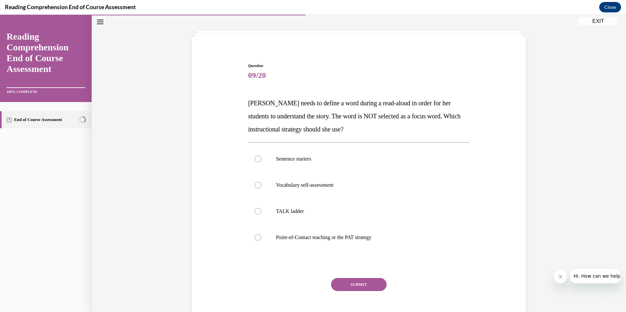
scroll to position [29, 0]
click at [257, 236] on div at bounding box center [258, 236] width 7 height 7
click at [257, 236] on input "Point-of-Contact teaching or the PAT strategy" at bounding box center [258, 236] width 7 height 7
radio input "true"
click at [370, 289] on button "SUBMIT" at bounding box center [359, 283] width 56 height 13
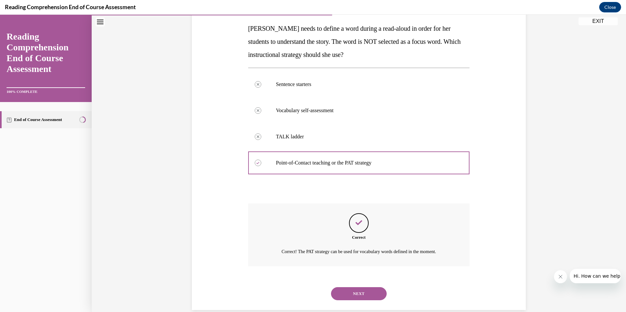
scroll to position [114, 0]
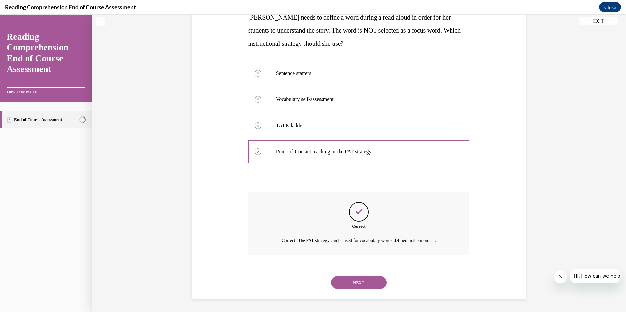
click at [372, 285] on button "NEXT" at bounding box center [359, 282] width 56 height 13
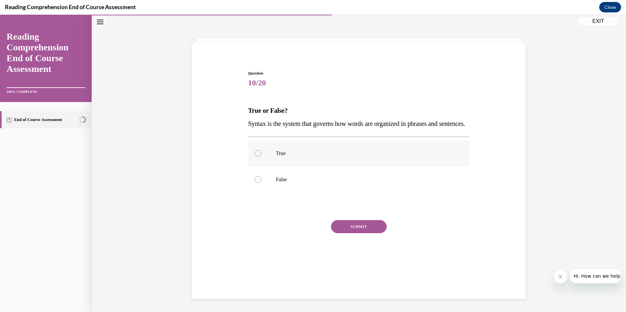
click at [255, 157] on div at bounding box center [258, 153] width 7 height 7
click at [255, 157] on input "True" at bounding box center [258, 153] width 7 height 7
radio input "true"
click at [352, 233] on button "SUBMIT" at bounding box center [359, 226] width 56 height 13
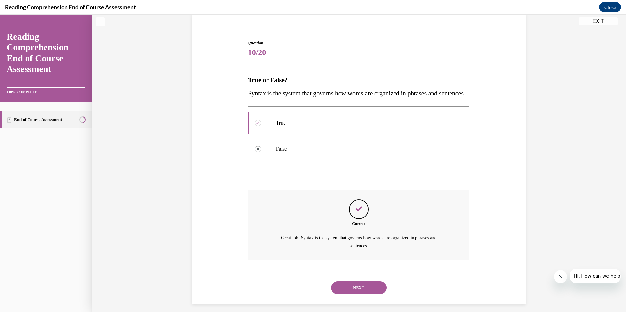
scroll to position [69, 0]
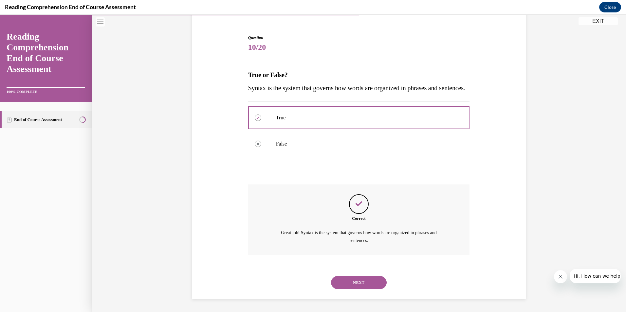
click at [353, 282] on button "NEXT" at bounding box center [359, 282] width 56 height 13
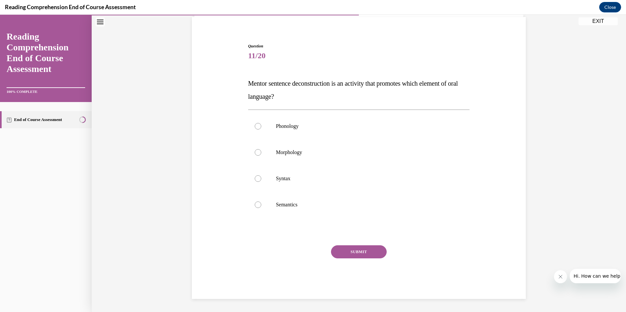
scroll to position [48, 0]
click at [255, 179] on div at bounding box center [258, 178] width 7 height 7
click at [255, 179] on input "Syntax" at bounding box center [258, 178] width 7 height 7
radio input "true"
click at [344, 250] on button "SUBMIT" at bounding box center [359, 252] width 56 height 13
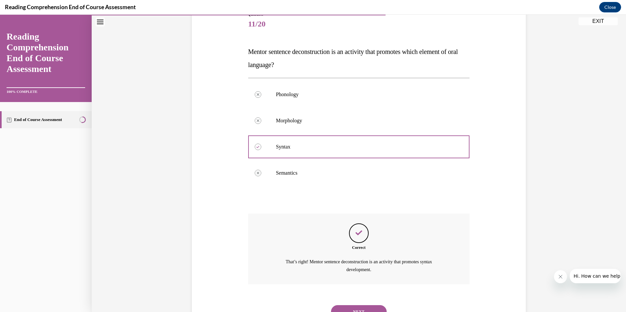
scroll to position [109, 0]
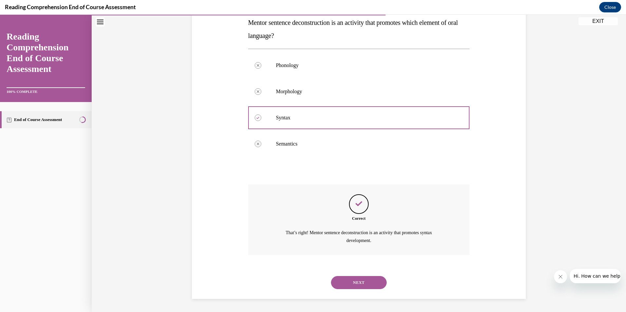
click at [359, 288] on button "NEXT" at bounding box center [359, 282] width 56 height 13
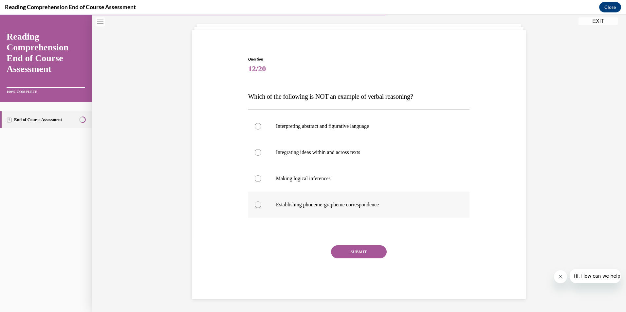
click at [255, 207] on div at bounding box center [258, 205] width 7 height 7
click at [255, 207] on input "Establishing phoneme-grapheme correspondence" at bounding box center [258, 205] width 7 height 7
radio input "true"
click at [345, 254] on button "SUBMIT" at bounding box center [359, 252] width 56 height 13
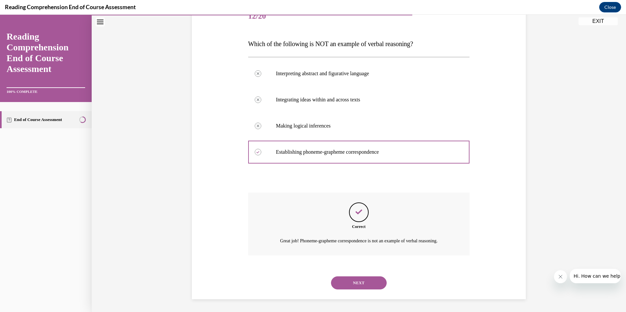
scroll to position [88, 0]
click at [357, 286] on button "NEXT" at bounding box center [359, 282] width 56 height 13
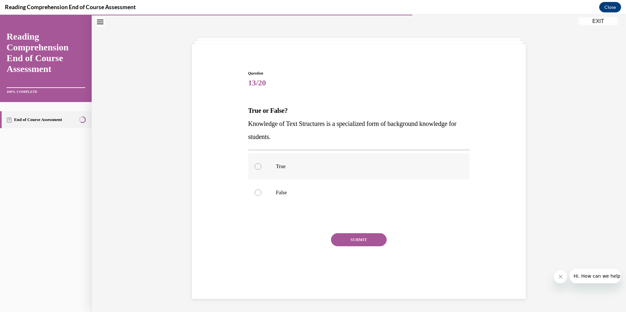
click at [257, 166] on div at bounding box center [258, 166] width 7 height 7
click at [257, 166] on input "True" at bounding box center [258, 166] width 7 height 7
radio input "true"
click at [373, 236] on button "SUBMIT" at bounding box center [359, 239] width 56 height 13
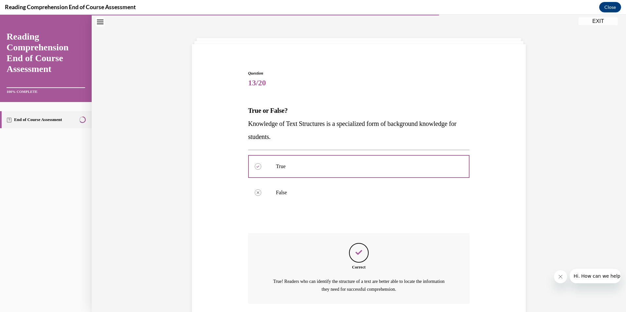
scroll to position [69, 0]
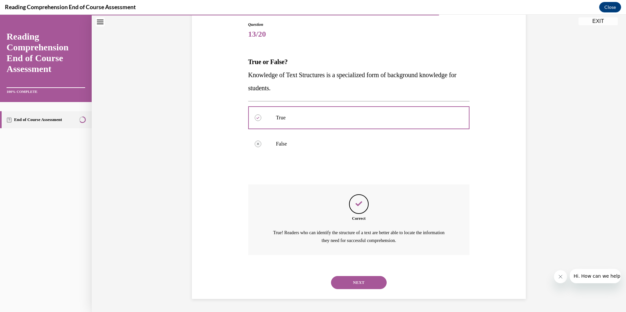
click at [364, 289] on button "NEXT" at bounding box center [359, 282] width 56 height 13
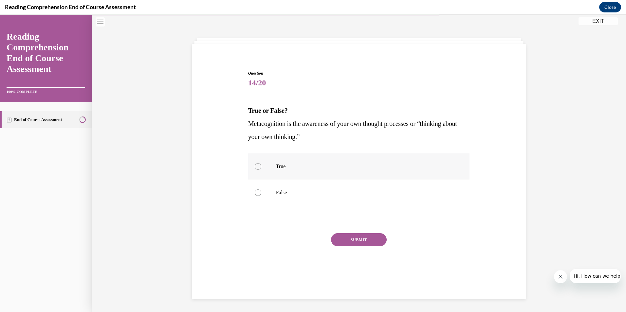
click at [257, 168] on div at bounding box center [258, 166] width 7 height 7
click at [257, 168] on input "True" at bounding box center [258, 166] width 7 height 7
radio input "true"
click at [357, 242] on button "SUBMIT" at bounding box center [359, 239] width 56 height 13
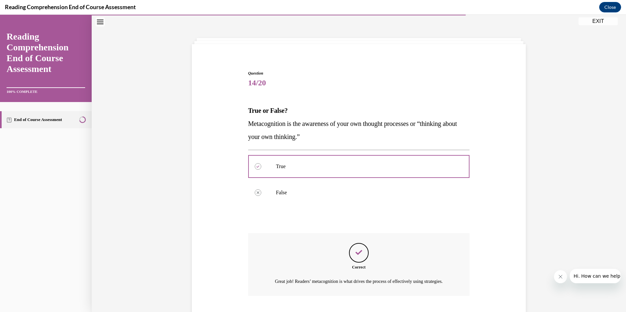
scroll to position [69, 0]
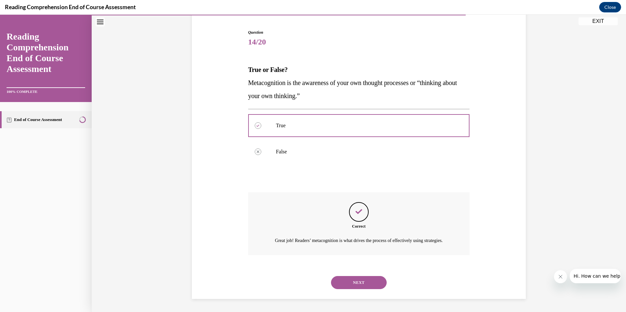
click at [360, 280] on button "NEXT" at bounding box center [359, 282] width 56 height 13
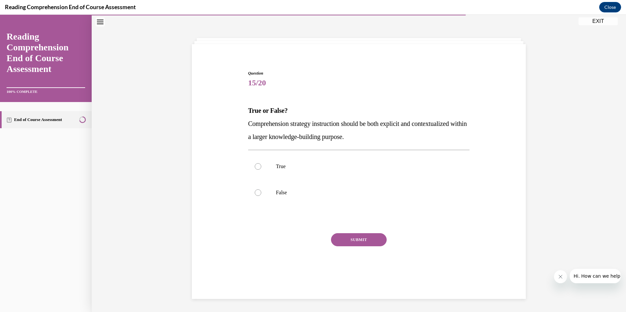
scroll to position [21, 0]
click at [256, 165] on div at bounding box center [258, 166] width 7 height 7
click at [256, 165] on input "True" at bounding box center [258, 166] width 7 height 7
radio input "true"
click at [350, 238] on button "SUBMIT" at bounding box center [359, 239] width 56 height 13
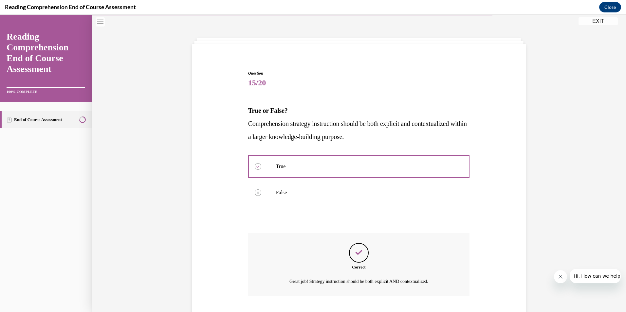
scroll to position [62, 0]
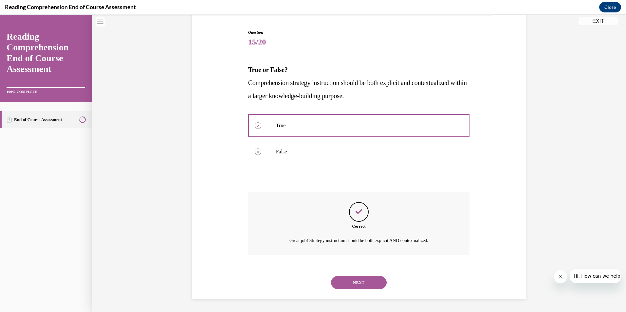
click at [354, 283] on button "NEXT" at bounding box center [359, 282] width 56 height 13
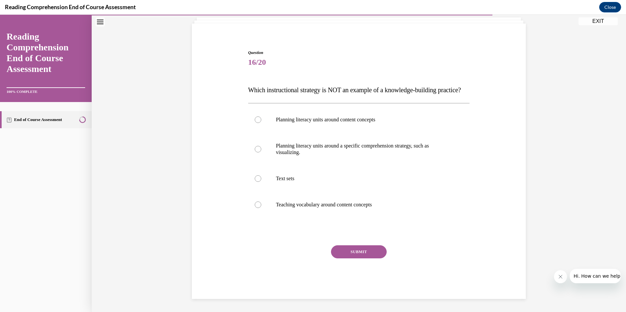
scroll to position [27, 0]
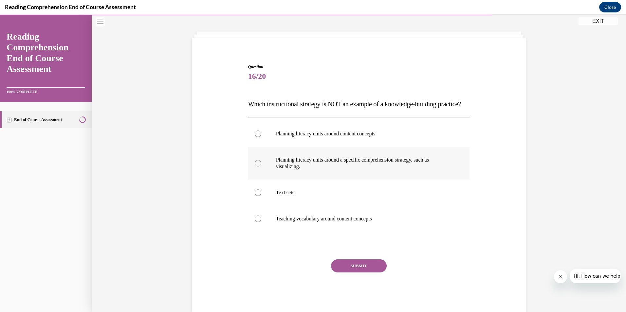
click at [258, 179] on label "Planning literacy units around a specific comprehension strategy, such as visua…" at bounding box center [359, 163] width 222 height 33
click at [258, 167] on input "Planning literacy units around a specific comprehension strategy, such as visua…" at bounding box center [258, 163] width 7 height 7
radio input "true"
click at [363, 273] on button "SUBMIT" at bounding box center [359, 266] width 56 height 13
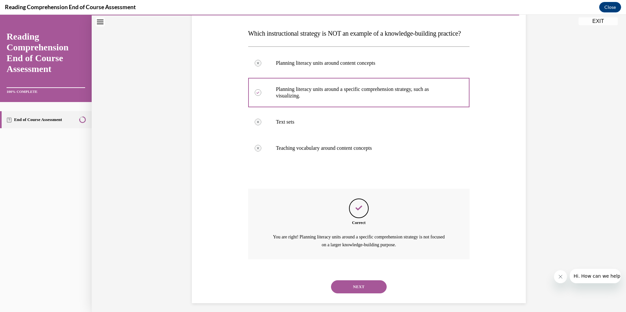
scroll to position [115, 0]
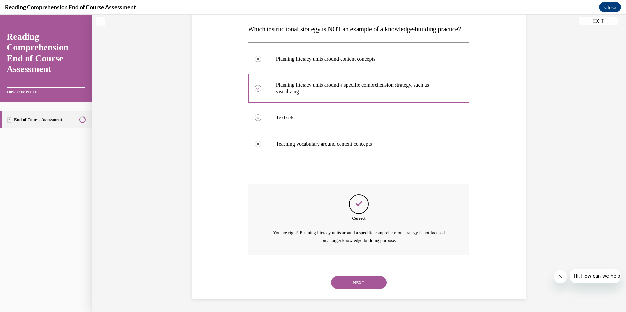
click at [363, 283] on button "NEXT" at bounding box center [359, 282] width 56 height 13
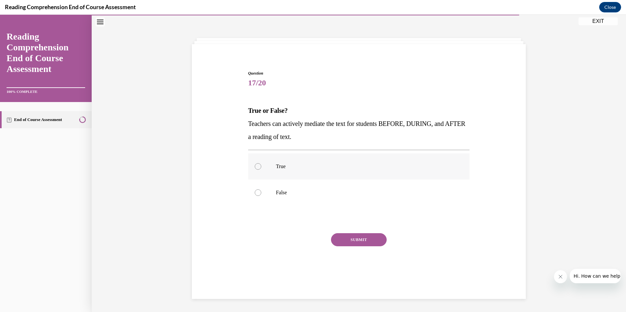
click at [255, 166] on div at bounding box center [258, 166] width 7 height 7
click at [255, 166] on input "True" at bounding box center [258, 166] width 7 height 7
radio input "true"
click at [351, 238] on button "SUBMIT" at bounding box center [359, 239] width 56 height 13
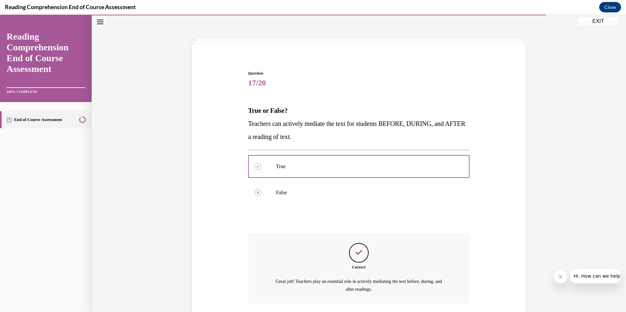
scroll to position [69, 0]
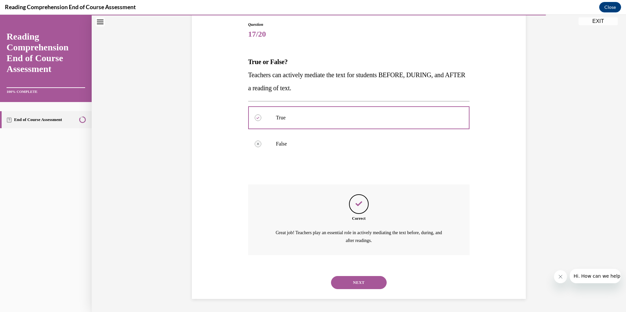
click at [352, 285] on button "NEXT" at bounding box center [359, 282] width 56 height 13
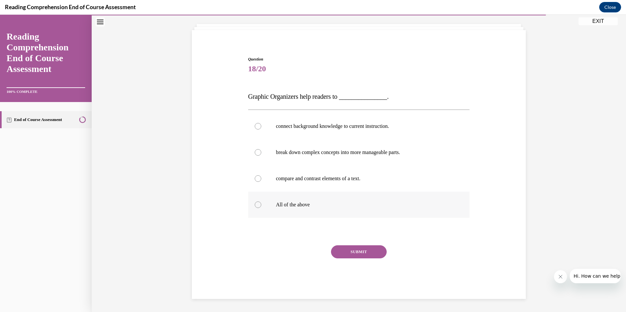
click at [255, 204] on div at bounding box center [258, 205] width 7 height 7
click at [255, 204] on input "All of the above" at bounding box center [258, 205] width 7 height 7
radio input "true"
click at [360, 255] on button "SUBMIT" at bounding box center [359, 252] width 56 height 13
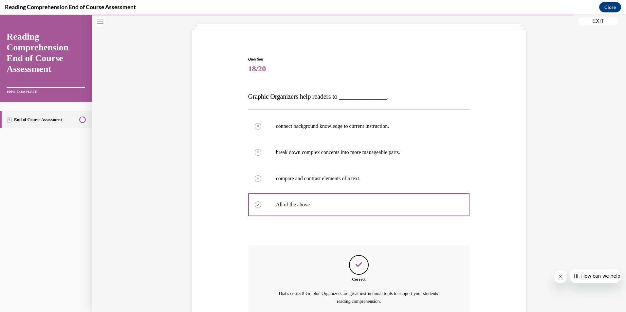
scroll to position [96, 0]
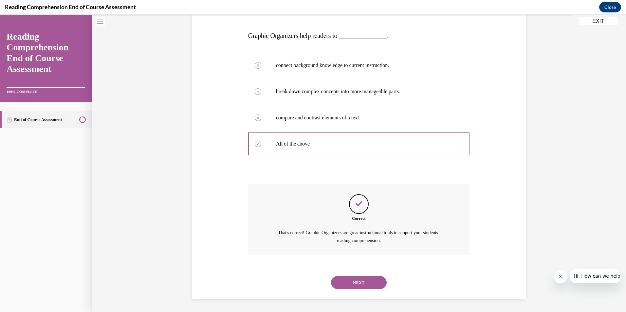
click at [363, 279] on button "NEXT" at bounding box center [359, 282] width 56 height 13
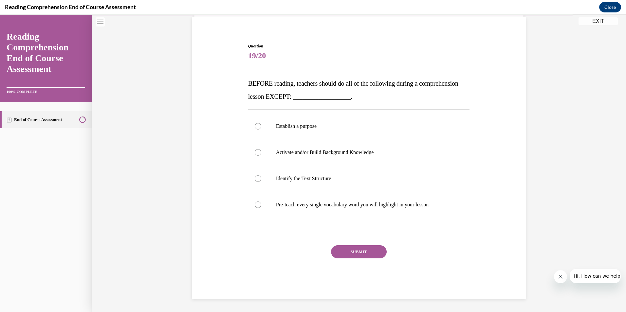
scroll to position [48, 0]
click at [255, 204] on div at bounding box center [258, 205] width 7 height 7
click at [255, 204] on input "Pre-teach every single vocabulary word you will highlight in your lesson" at bounding box center [258, 205] width 7 height 7
radio input "true"
click at [348, 254] on button "SUBMIT" at bounding box center [359, 252] width 56 height 13
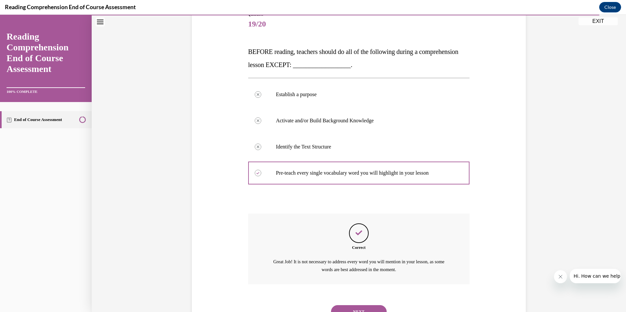
scroll to position [109, 0]
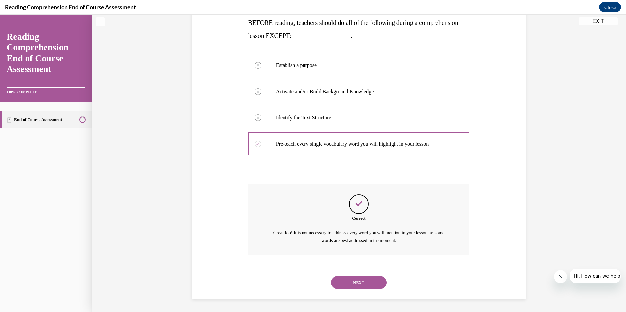
click at [357, 286] on button "NEXT" at bounding box center [359, 282] width 56 height 13
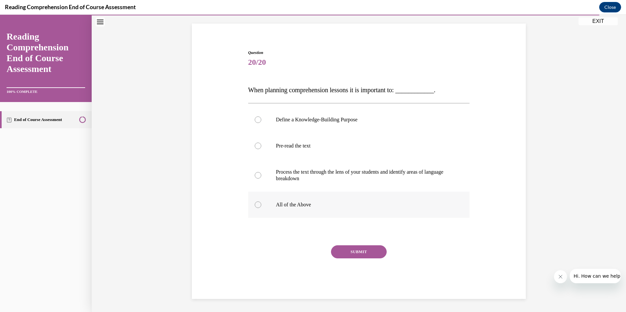
click at [255, 204] on div at bounding box center [258, 205] width 7 height 7
click at [255, 204] on input "All of the Above" at bounding box center [258, 205] width 7 height 7
radio input "true"
click at [339, 254] on button "SUBMIT" at bounding box center [359, 252] width 56 height 13
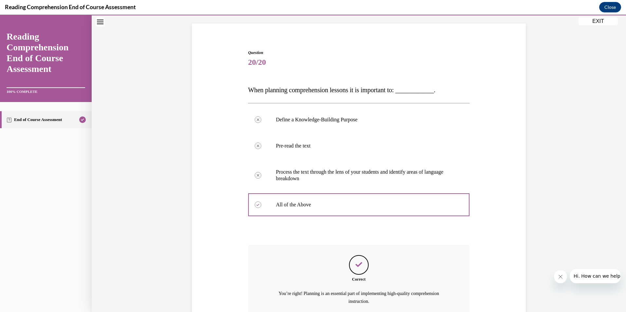
scroll to position [102, 0]
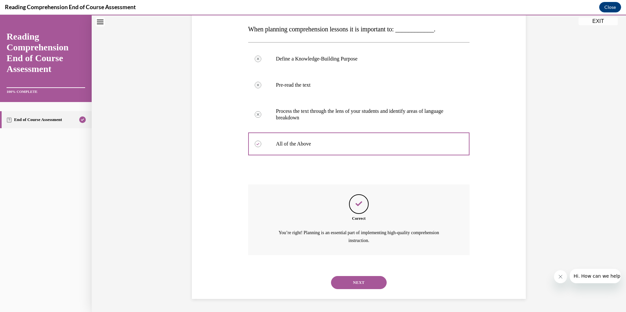
click at [353, 287] on button "NEXT" at bounding box center [359, 282] width 56 height 13
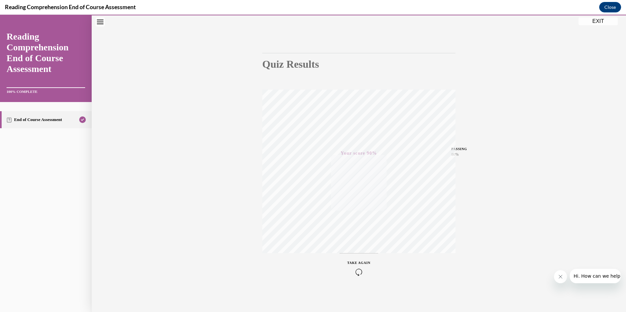
click at [605, 22] on button "EXIT" at bounding box center [598, 21] width 39 height 8
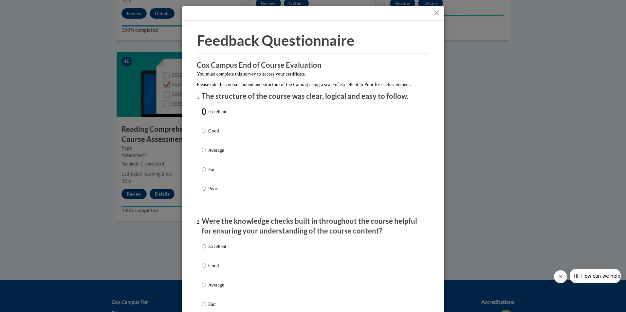
click at [203, 115] on input "Excellent" at bounding box center [204, 111] width 4 height 7
radio input "true"
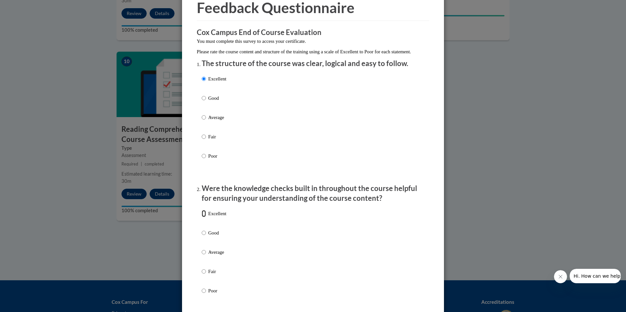
click at [203, 217] on input "Excellent" at bounding box center [204, 213] width 4 height 7
radio input "true"
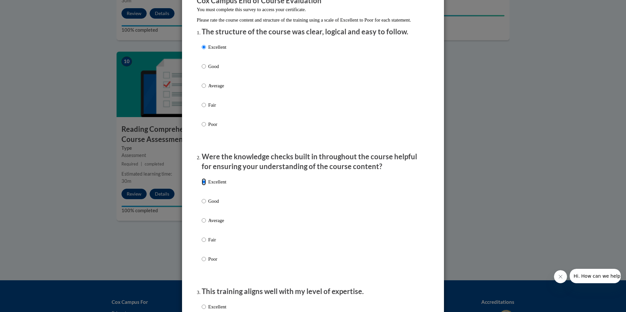
scroll to position [131, 0]
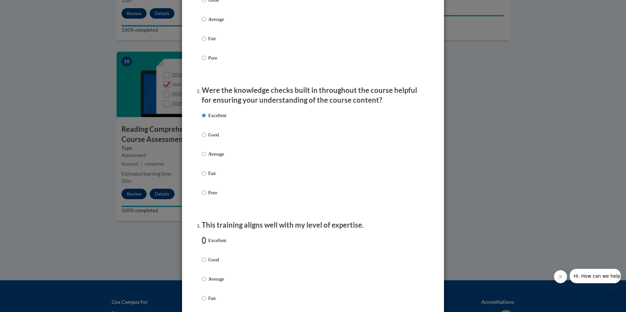
click at [202, 244] on input "Excellent" at bounding box center [204, 240] width 4 height 7
radio input "true"
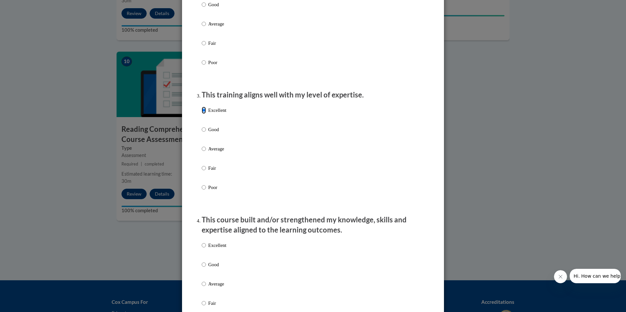
scroll to position [262, 0]
click at [202, 248] on input "Excellent" at bounding box center [204, 244] width 4 height 7
radio input "true"
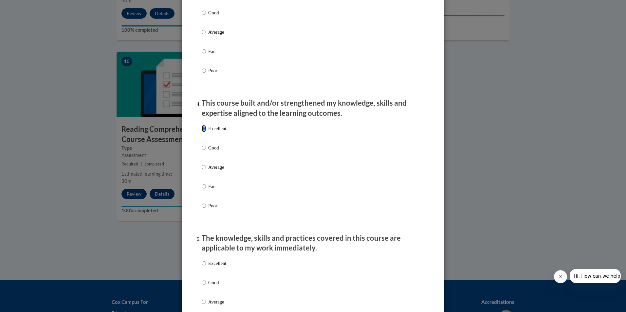
scroll to position [393, 0]
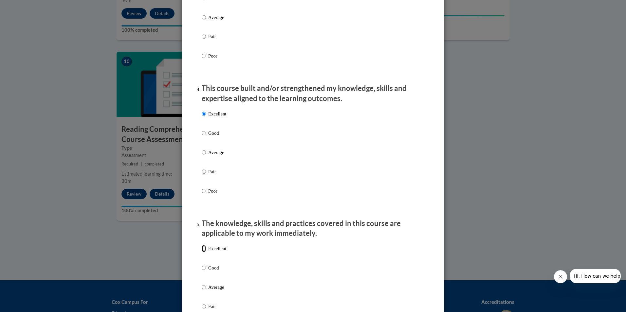
click at [202, 252] on input "Excellent" at bounding box center [204, 248] width 4 height 7
radio input "true"
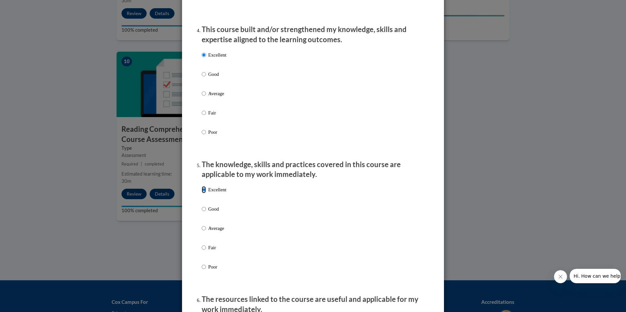
scroll to position [557, 0]
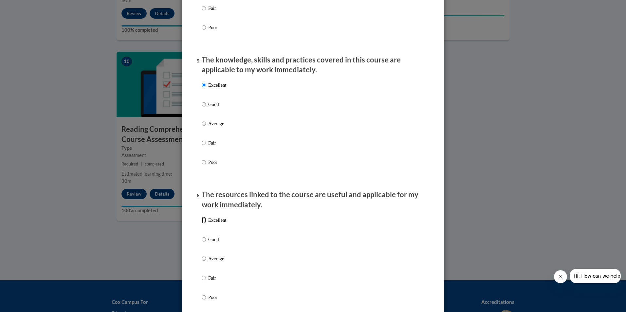
click at [202, 223] on input "Excellent" at bounding box center [204, 220] width 4 height 7
radio input "true"
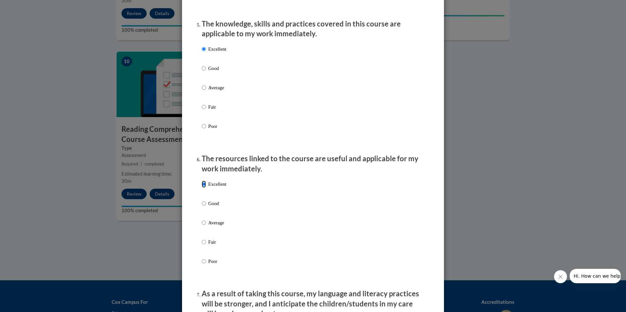
scroll to position [720, 0]
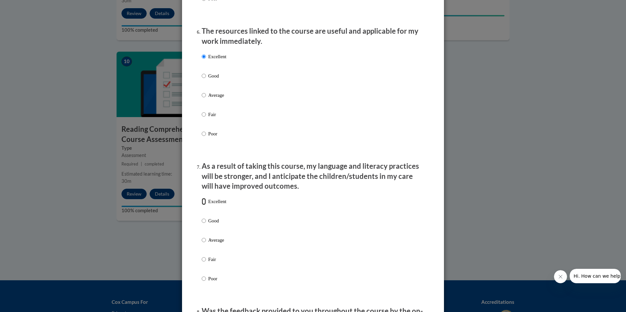
click at [202, 205] on input "Excellent" at bounding box center [204, 201] width 4 height 7
radio input "true"
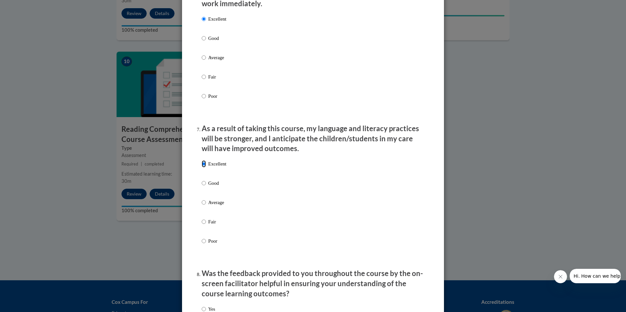
scroll to position [851, 0]
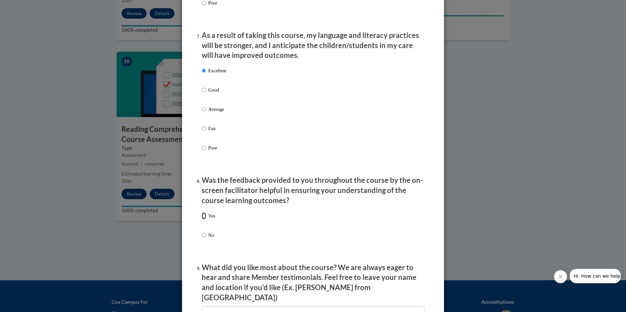
click at [202, 220] on input "Yes" at bounding box center [204, 215] width 4 height 7
radio input "true"
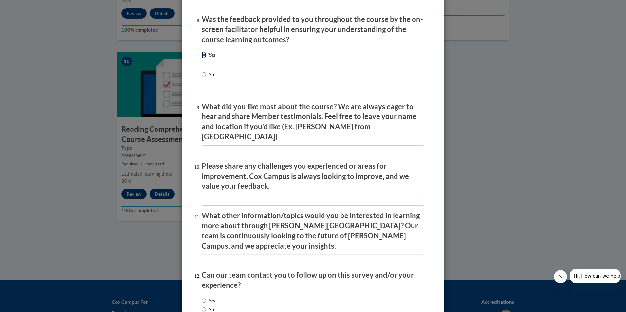
scroll to position [1048, 0]
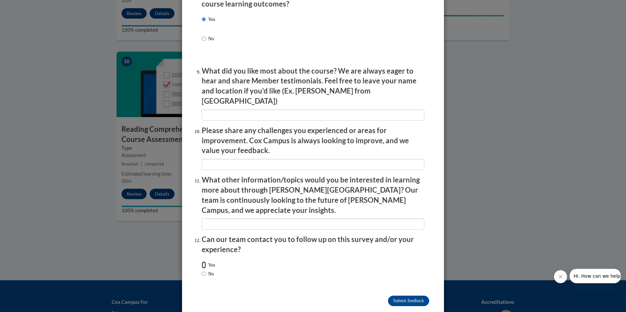
click at [202, 262] on input "Yes" at bounding box center [204, 265] width 4 height 7
radio input "true"
click at [408, 296] on input "Submit feedback" at bounding box center [408, 301] width 41 height 10
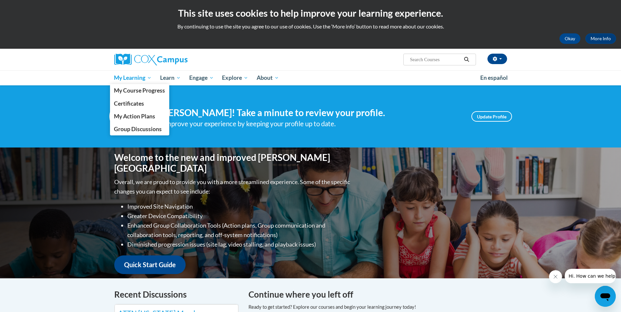
click at [126, 73] on link "My Learning" at bounding box center [133, 77] width 46 height 15
click at [135, 90] on span "My Course Progress" at bounding box center [139, 90] width 51 height 7
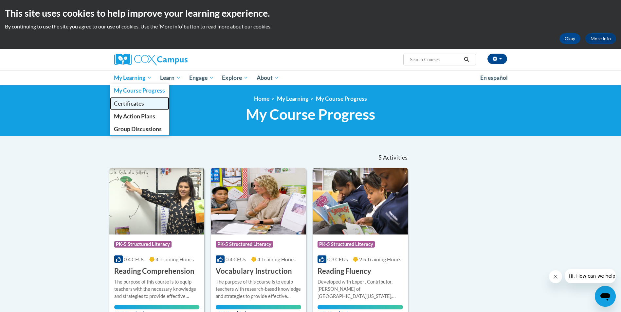
click at [140, 103] on span "Certificates" at bounding box center [129, 103] width 30 height 7
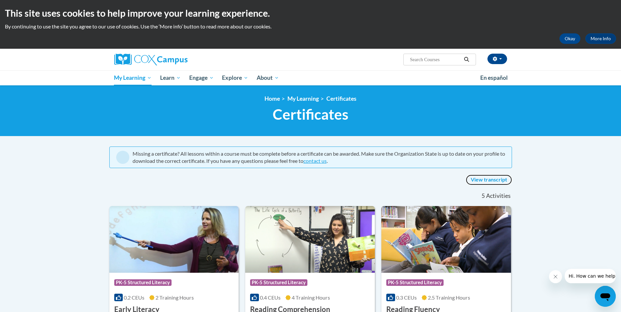
click at [490, 181] on link "View transcript" at bounding box center [489, 180] width 46 height 10
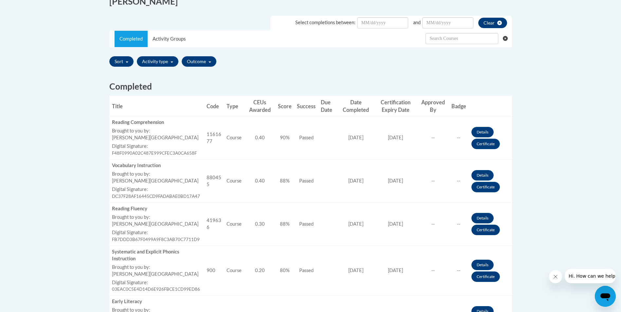
scroll to position [164, 0]
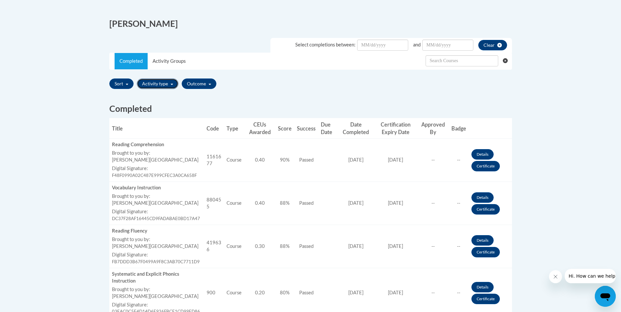
click at [152, 84] on button "Activity type" at bounding box center [158, 84] width 42 height 10
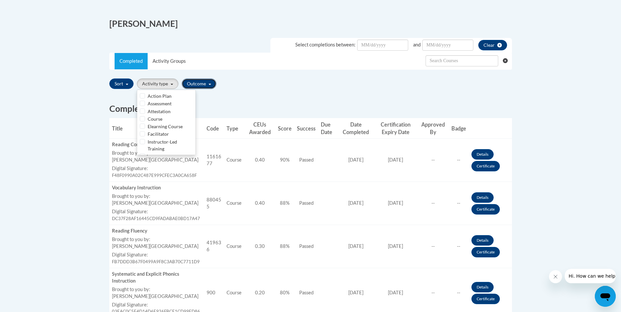
click at [199, 84] on button "Outcome" at bounding box center [199, 84] width 35 height 10
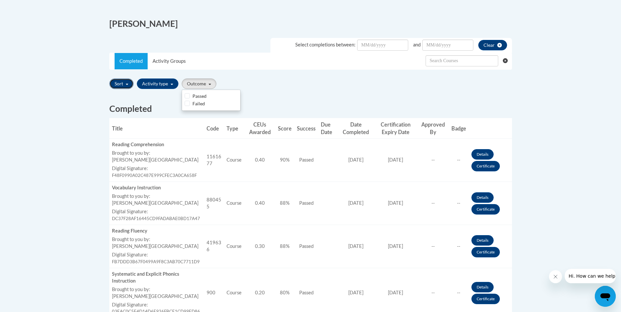
click at [128, 84] on button "Sort" at bounding box center [121, 84] width 24 height 10
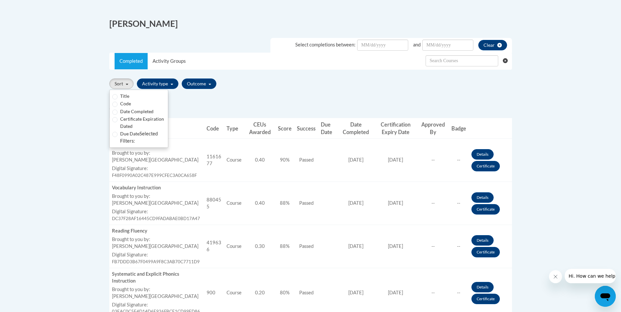
click at [355, 87] on div "Sort Title Code Date Completed Certificate Expiration Dated Due Date Selected F…" at bounding box center [310, 83] width 403 height 15
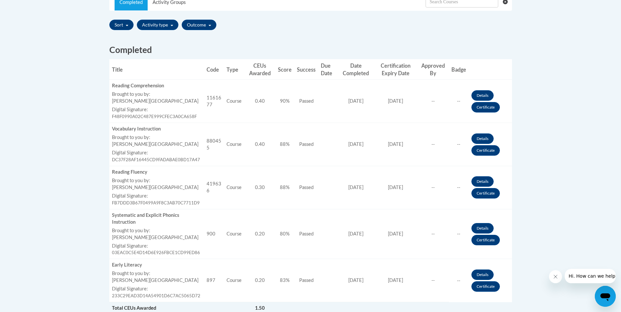
scroll to position [262, 0]
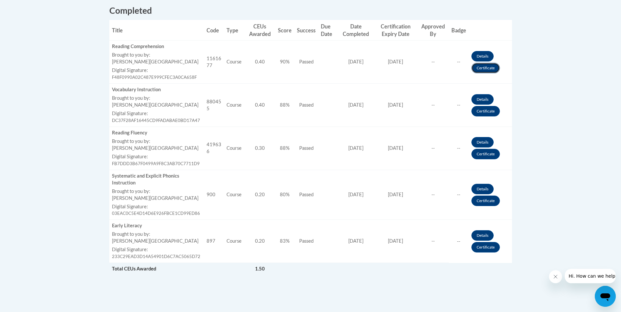
click at [479, 70] on link "Certificate" at bounding box center [485, 68] width 28 height 10
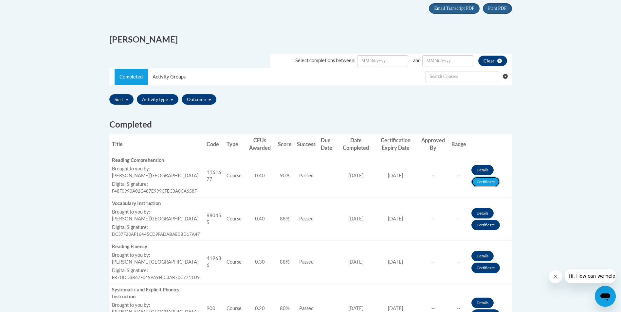
scroll to position [131, 0]
